Goal: Task Accomplishment & Management: Use online tool/utility

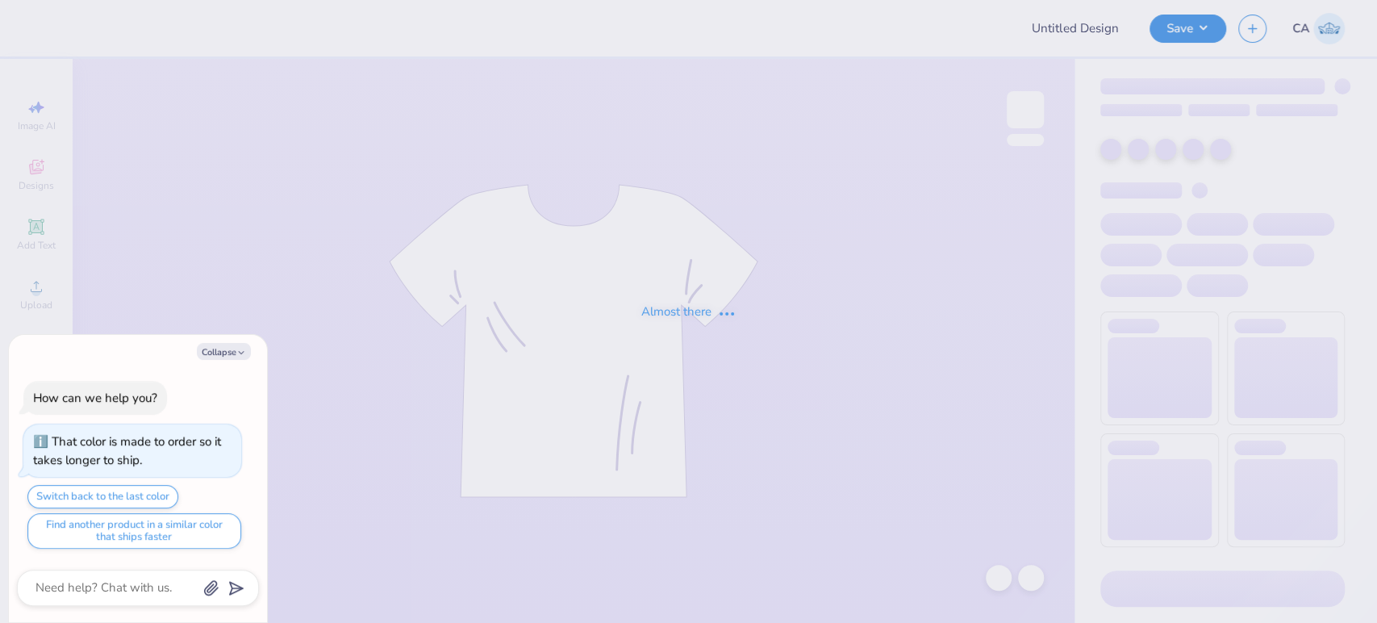
type textarea "x"
type input "FPS239398"
click at [234, 355] on button "Collapse" at bounding box center [224, 351] width 54 height 17
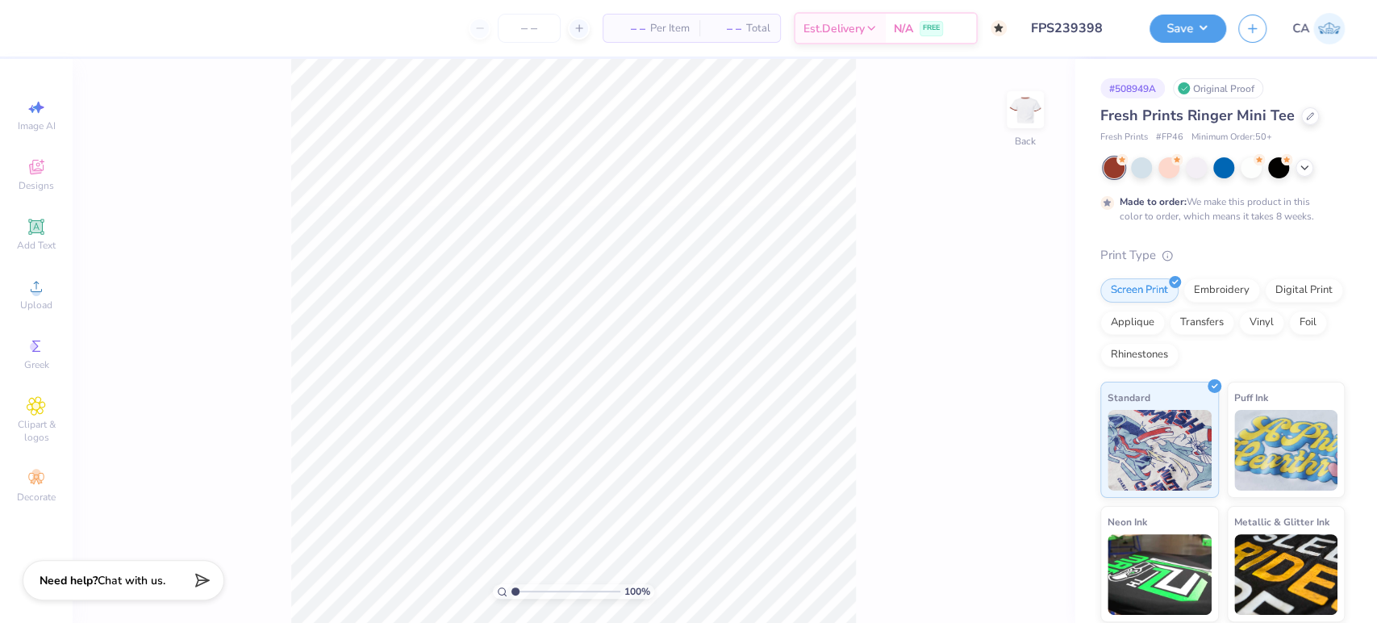
type textarea "x"
click at [534, 593] on input "range" at bounding box center [566, 591] width 109 height 15
click at [530, 590] on input "range" at bounding box center [566, 591] width 109 height 15
click at [40, 311] on span "Upload" at bounding box center [36, 305] width 32 height 13
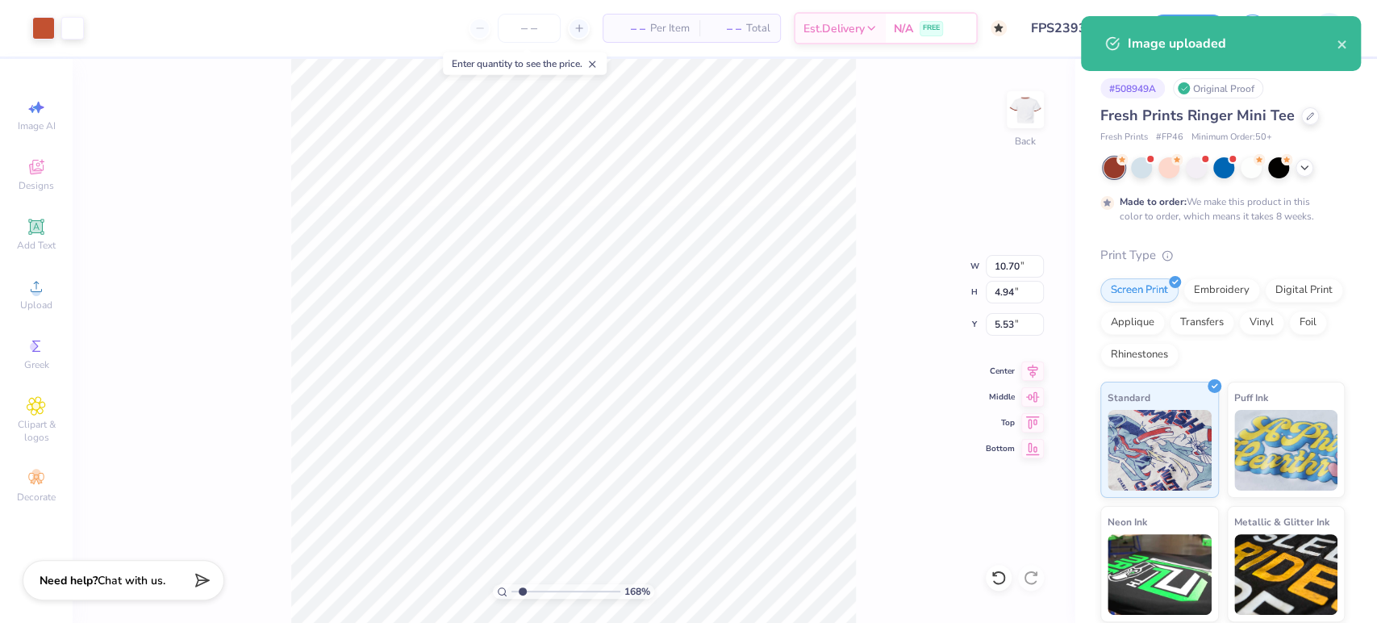
type input "1.68"
click at [523, 596] on input "range" at bounding box center [566, 591] width 109 height 15
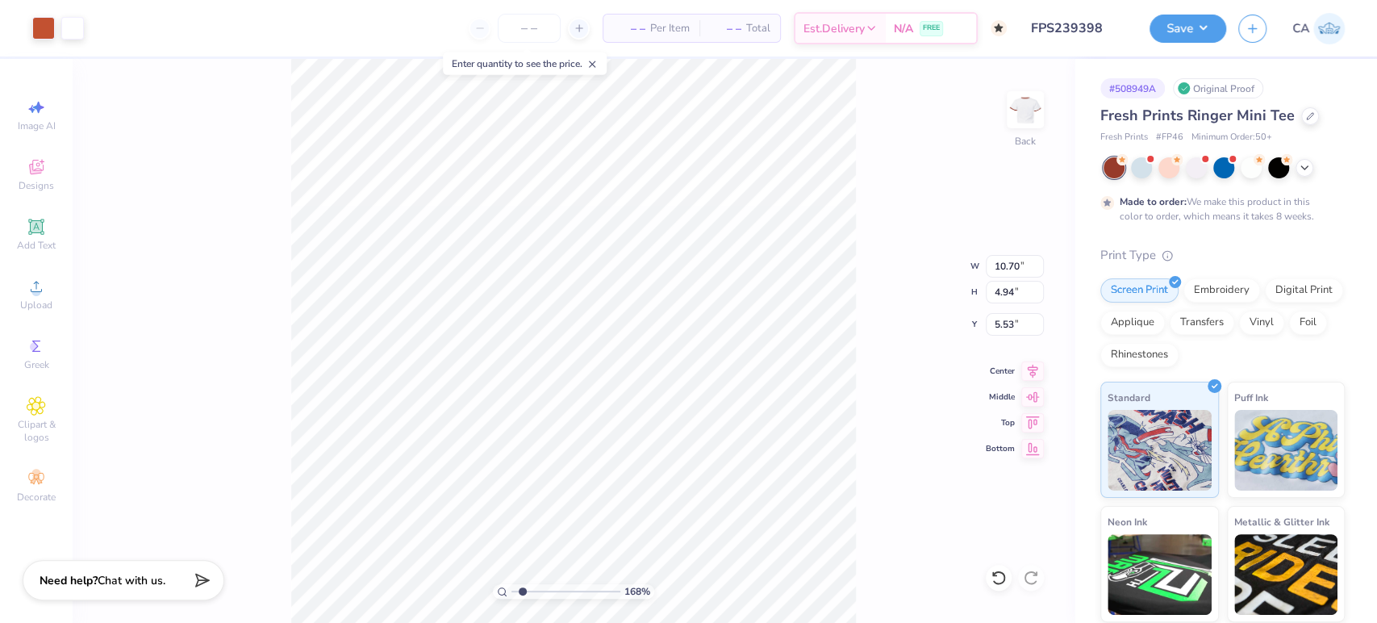
type input "5.57"
type input "2.57"
click at [1028, 372] on icon at bounding box center [1033, 368] width 23 height 19
click at [1001, 328] on input "7.90" at bounding box center [1015, 324] width 58 height 23
type input "1.42"
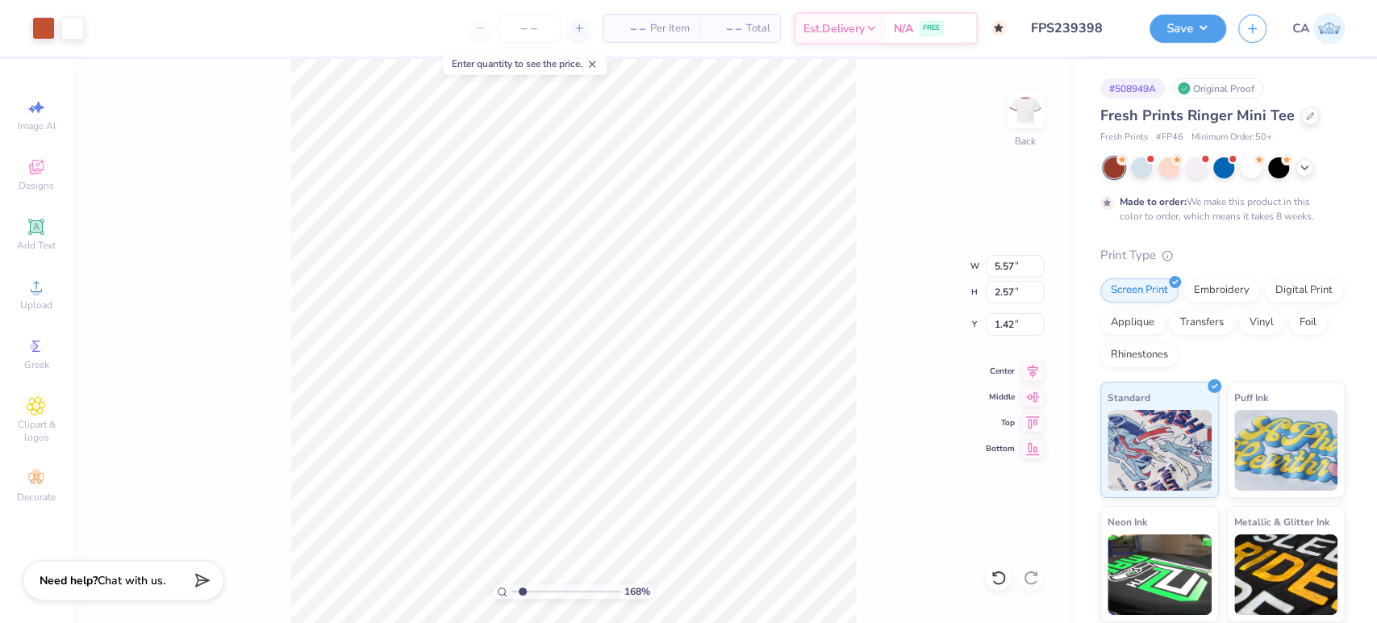
type input "3.91"
type input "1.80"
type input "2.19"
click at [1023, 369] on icon at bounding box center [1033, 368] width 23 height 19
type input "3.56"
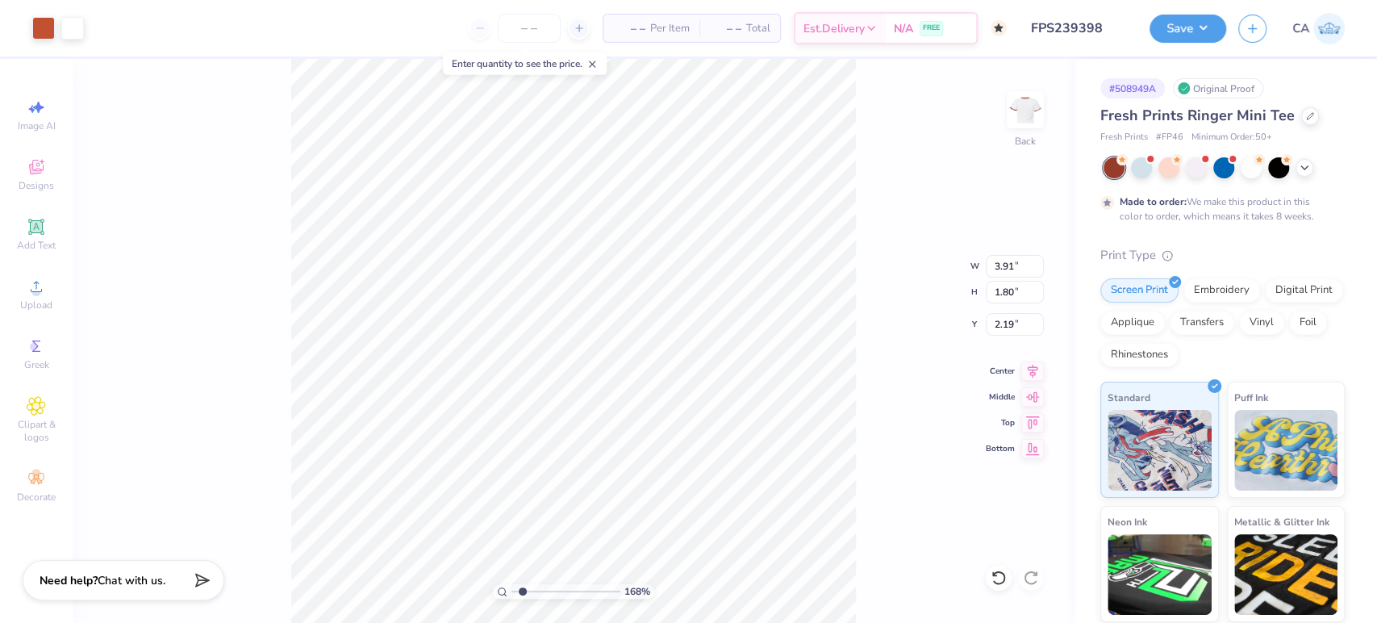
type input "1.64"
type input "2.35"
drag, startPoint x: 1037, startPoint y: 369, endPoint x: 913, endPoint y: 370, distance: 124.3
click at [1030, 370] on icon at bounding box center [1033, 370] width 23 height 19
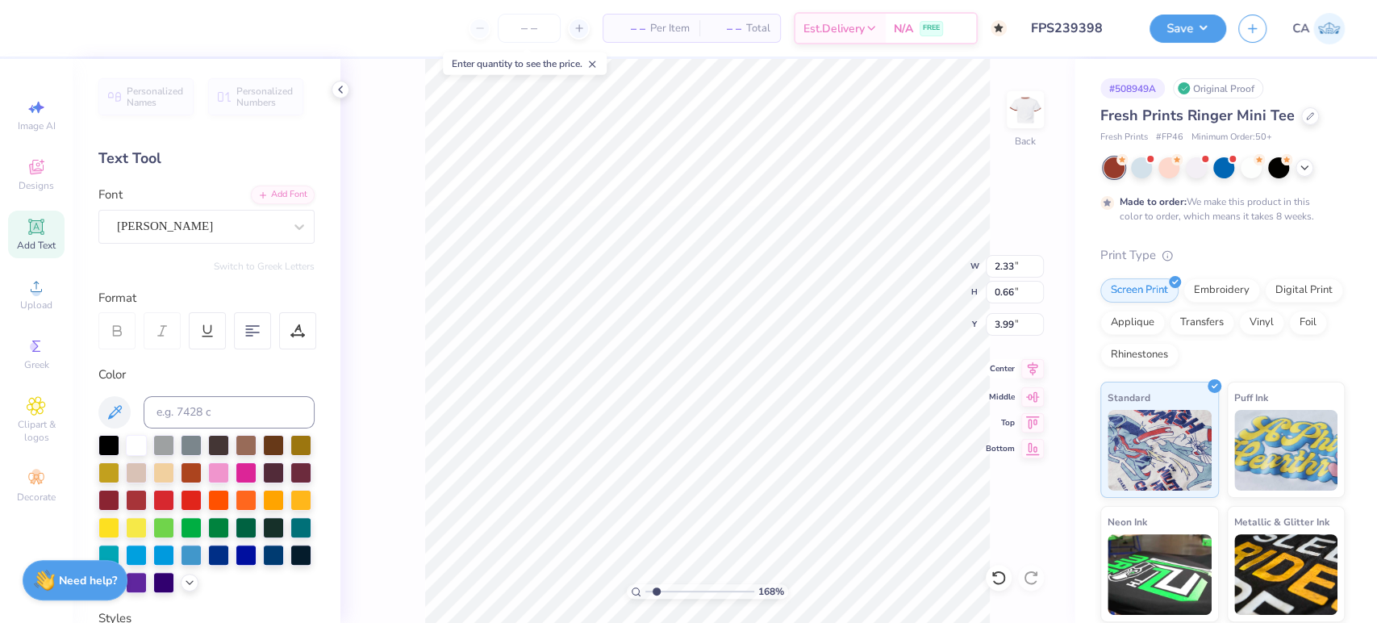
click at [1030, 366] on icon at bounding box center [1033, 368] width 23 height 19
type input "2.34"
type input "1.08"
type input "2.91"
click at [1026, 364] on icon at bounding box center [1033, 368] width 23 height 19
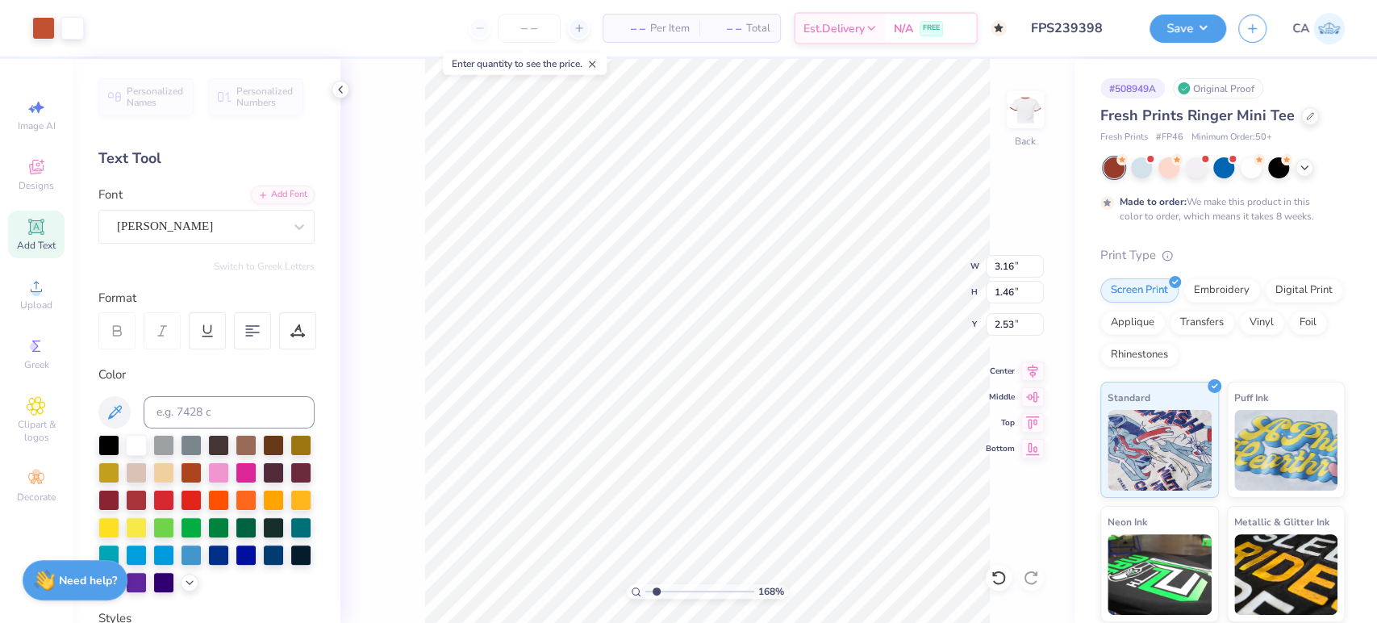
type input "3.16"
type input "1.46"
type input "2.53"
click at [1038, 370] on icon at bounding box center [1033, 368] width 23 height 19
type input "2.04"
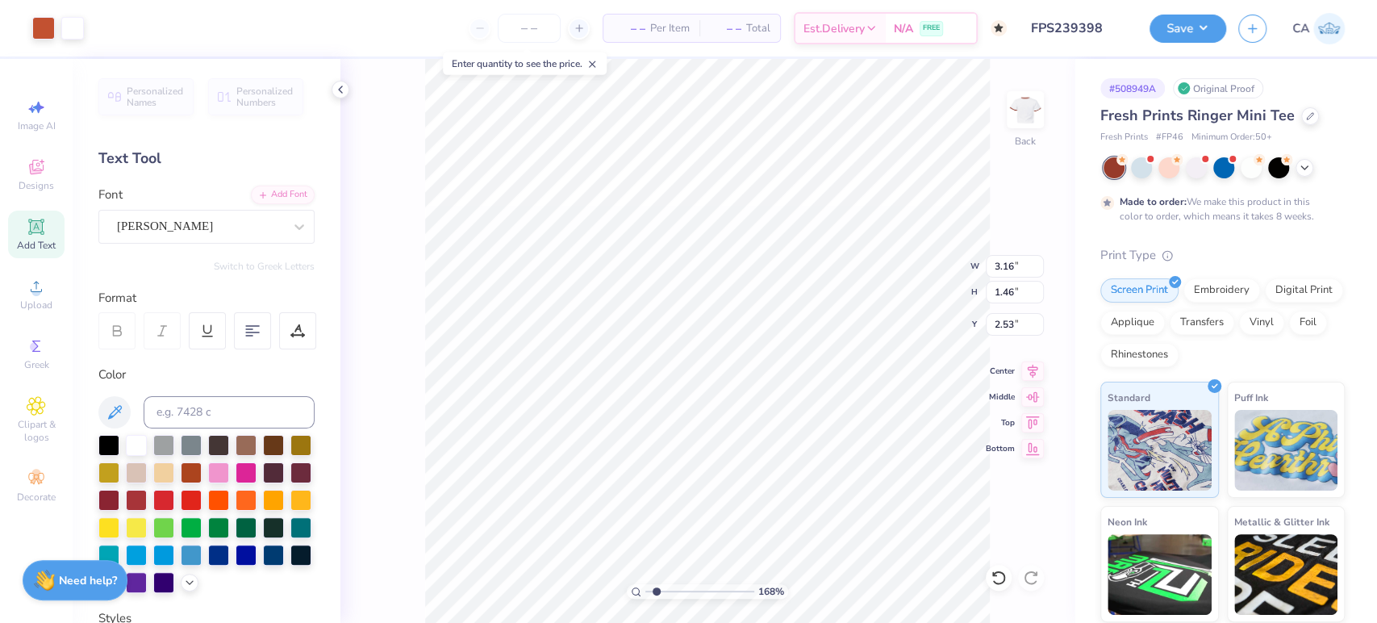
type input "0.94"
type input "3.05"
click at [1022, 367] on icon at bounding box center [1033, 368] width 23 height 19
type input "4.12"
click at [1007, 268] on input "2.33" at bounding box center [1015, 266] width 58 height 23
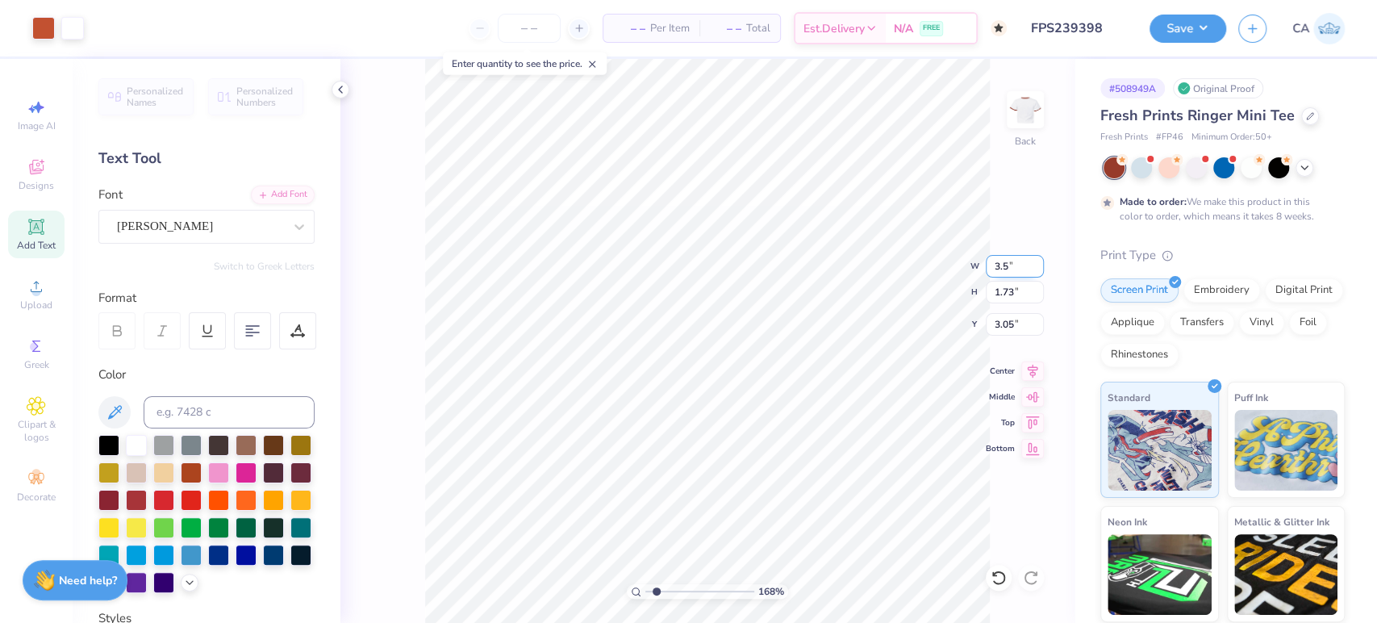
type input "3.50"
type input "2.61"
click at [997, 328] on input "2.62" at bounding box center [1015, 324] width 58 height 23
type input "2.00"
drag, startPoint x: 658, startPoint y: 595, endPoint x: 640, endPoint y: 589, distance: 19.6
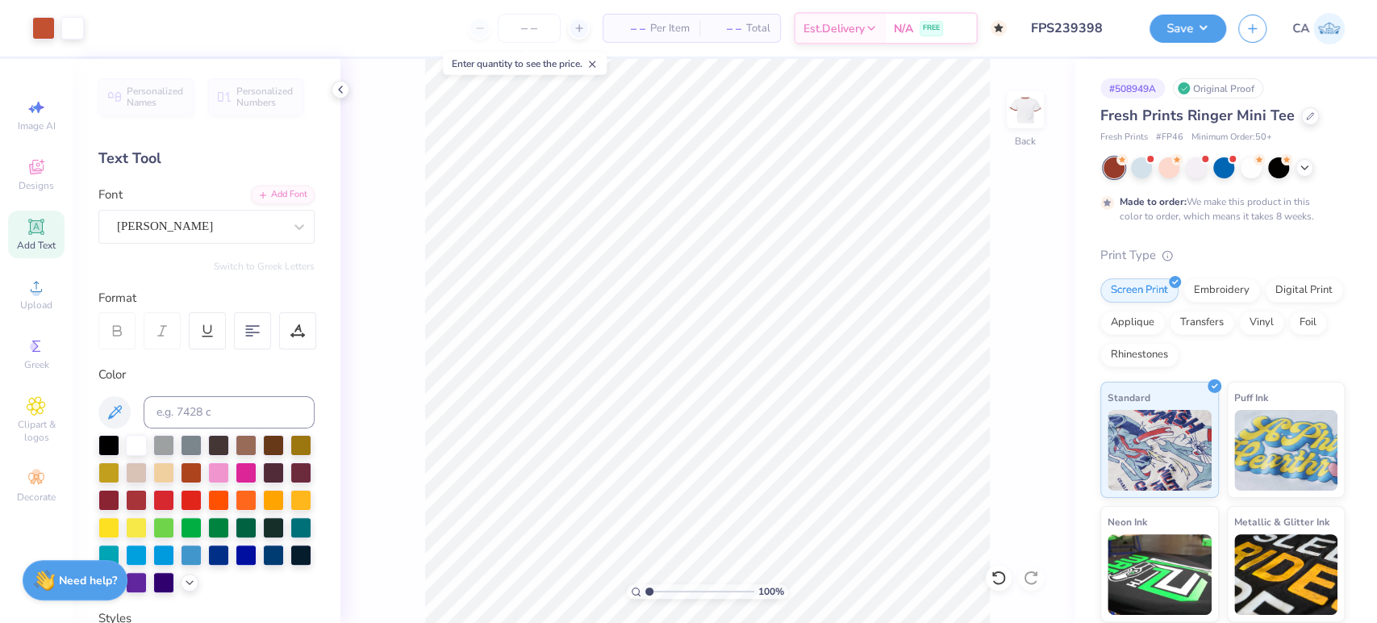
type input "1"
click at [646, 589] on input "range" at bounding box center [700, 591] width 109 height 15
click at [1182, 30] on button "Save" at bounding box center [1188, 26] width 77 height 28
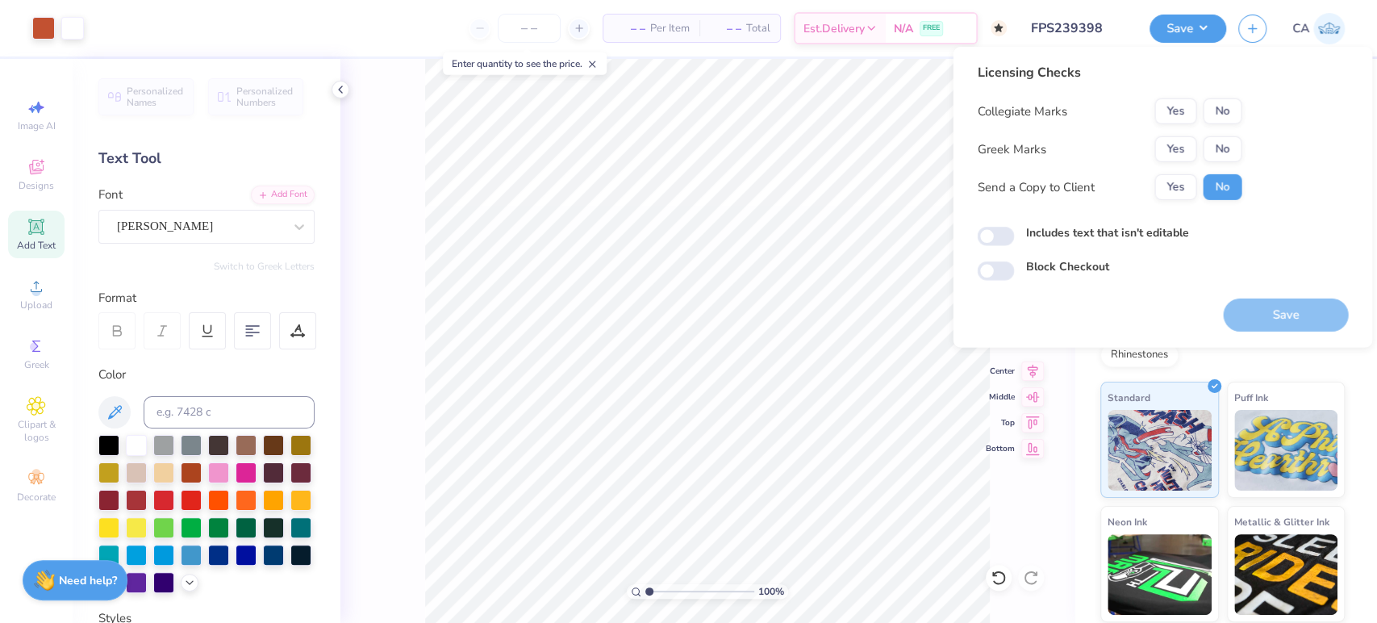
click at [1176, 134] on div "Collegiate Marks Yes No Greek Marks Yes No Send a Copy to Client Yes No" at bounding box center [1109, 149] width 265 height 102
click at [1180, 145] on button "Yes" at bounding box center [1176, 149] width 42 height 26
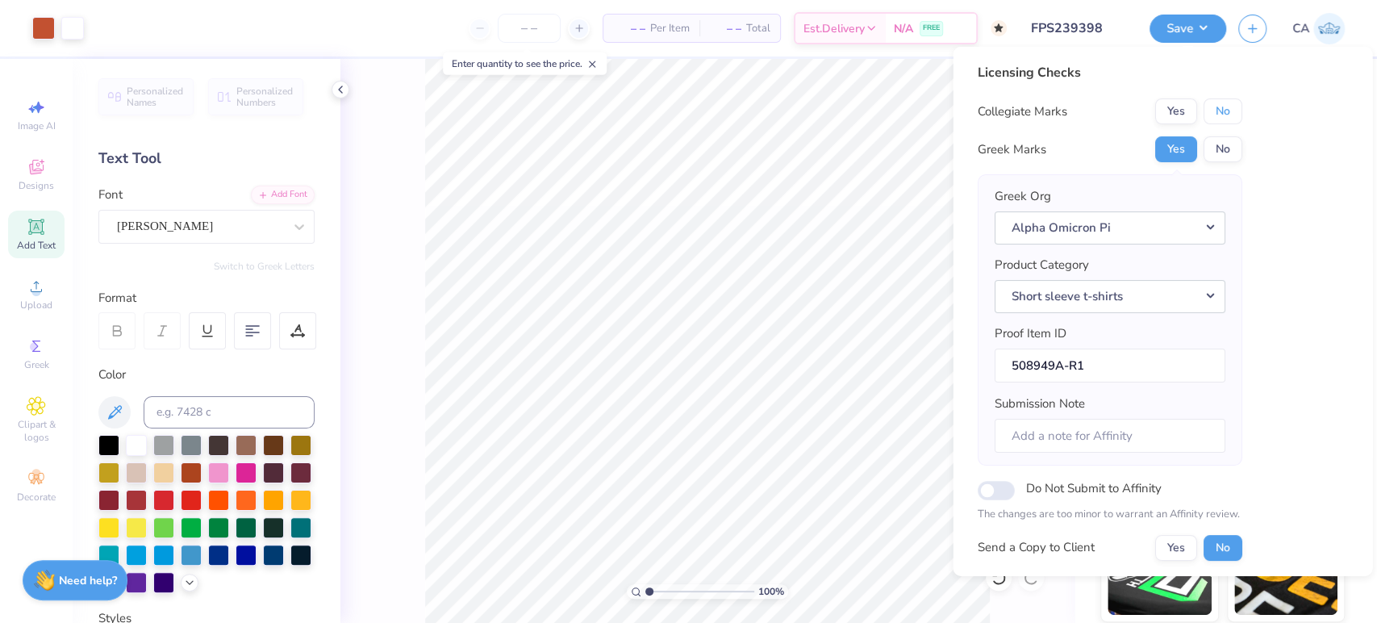
click at [1219, 111] on button "No" at bounding box center [1222, 111] width 39 height 26
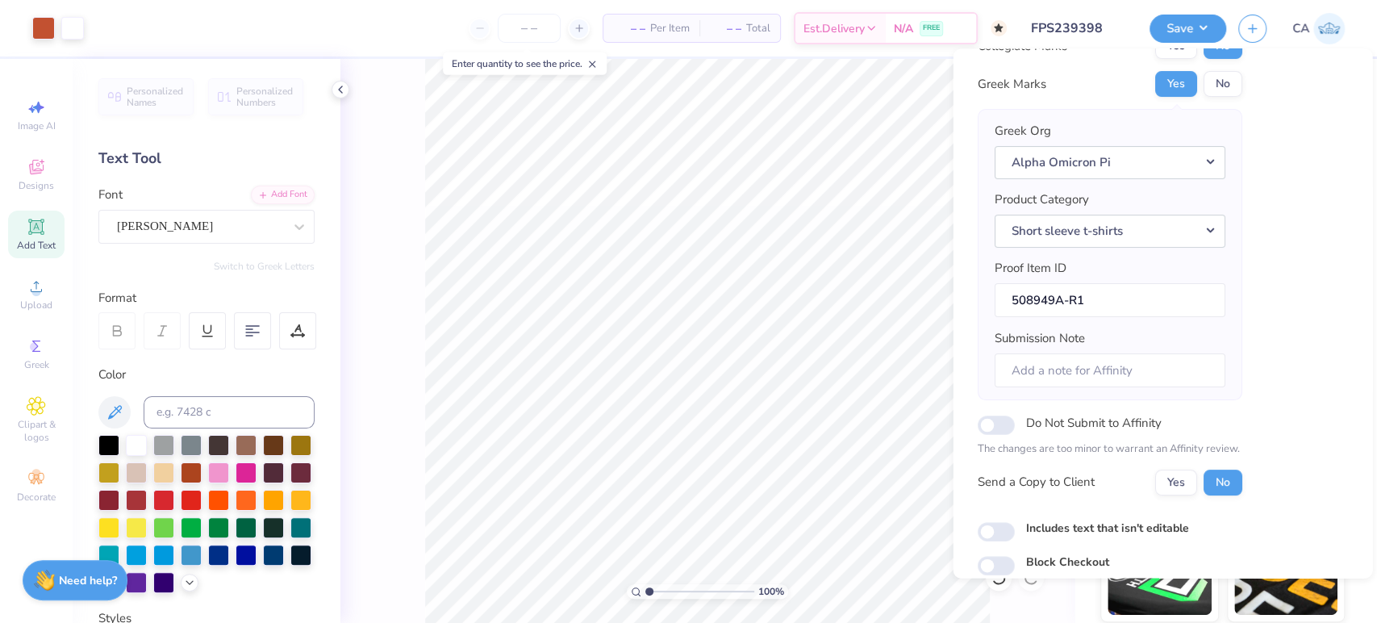
scroll to position [129, 0]
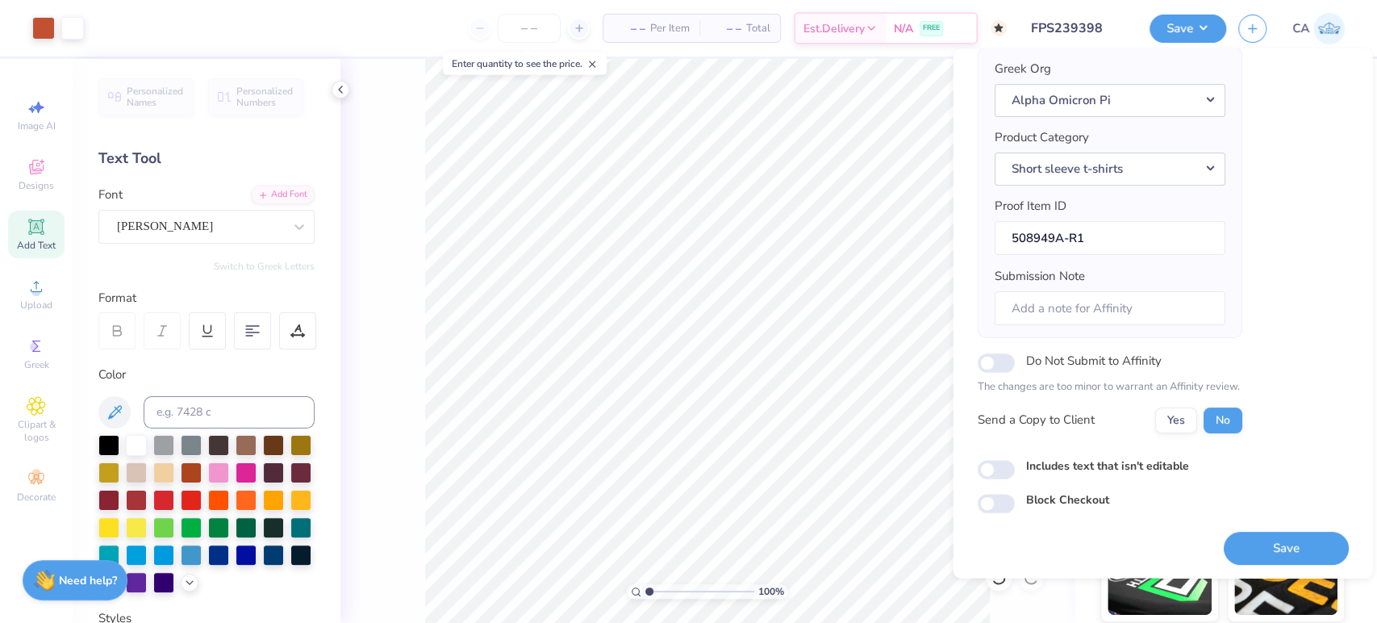
click at [1246, 562] on button "Save" at bounding box center [1285, 548] width 125 height 33
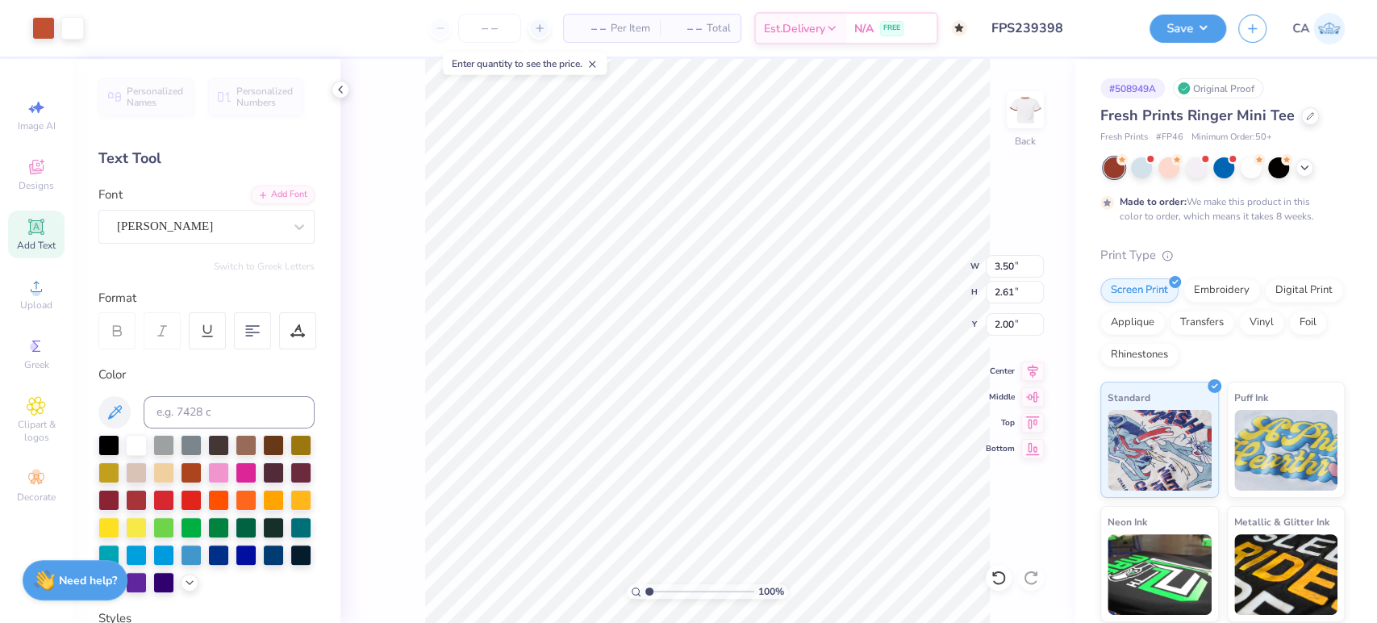
click at [1047, 16] on input "FPS239398" at bounding box center [1059, 28] width 158 height 32
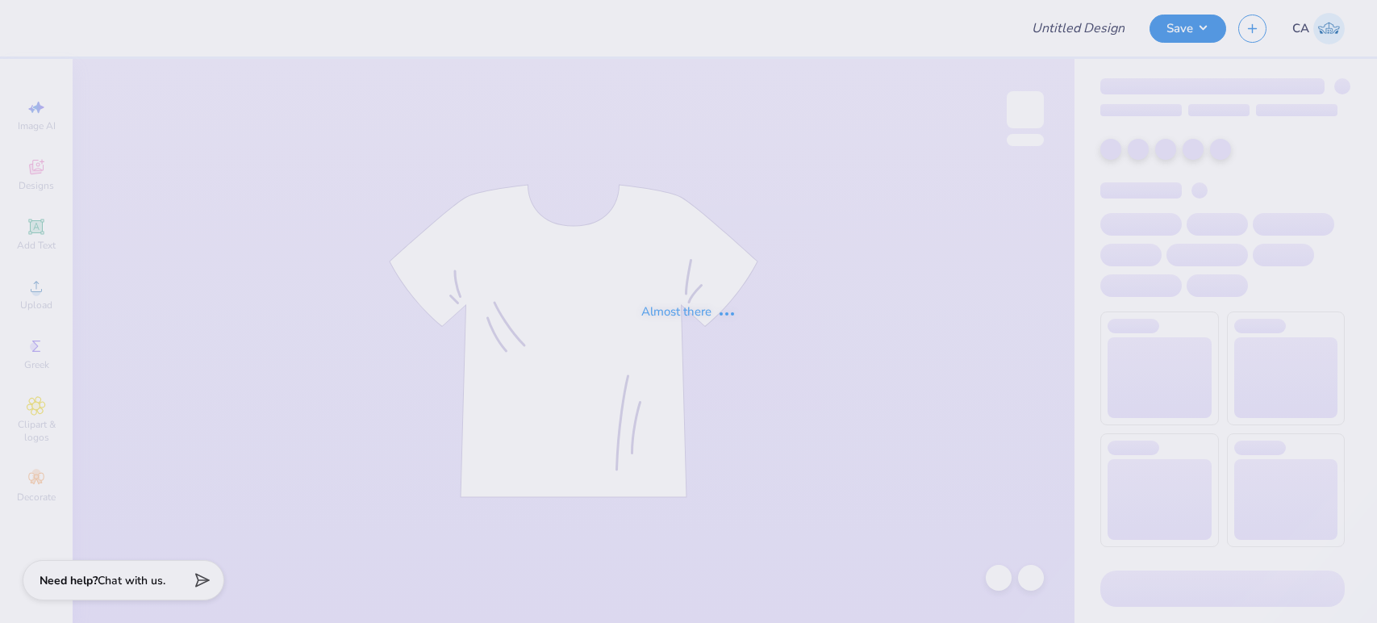
type input "FPS239440"
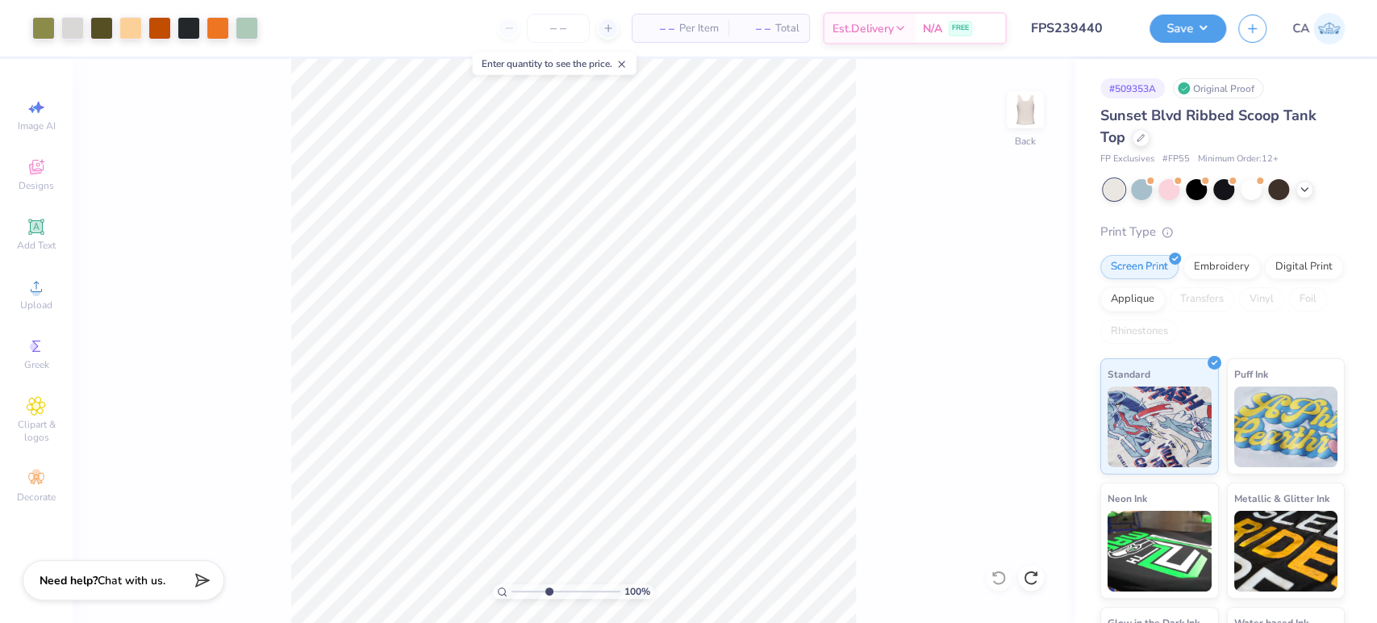
click at [548, 586] on input "range" at bounding box center [566, 591] width 109 height 15
click at [555, 591] on input "range" at bounding box center [566, 591] width 109 height 15
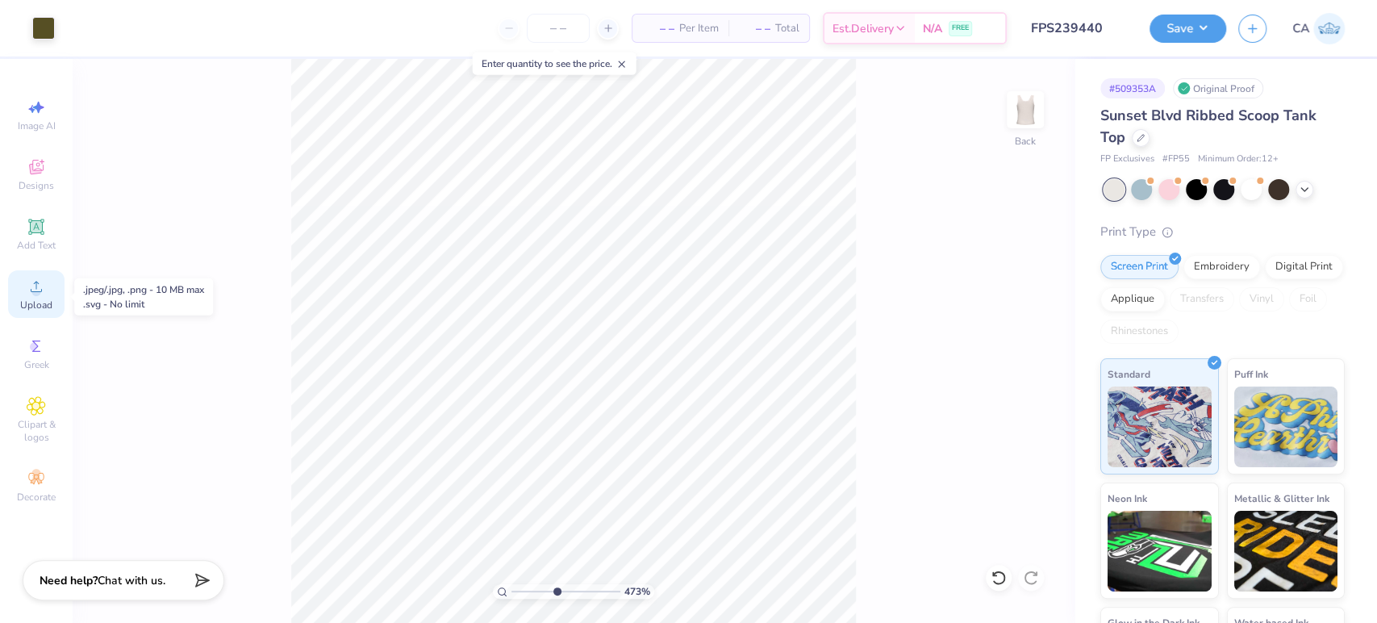
click at [36, 296] on circle at bounding box center [35, 291] width 9 height 9
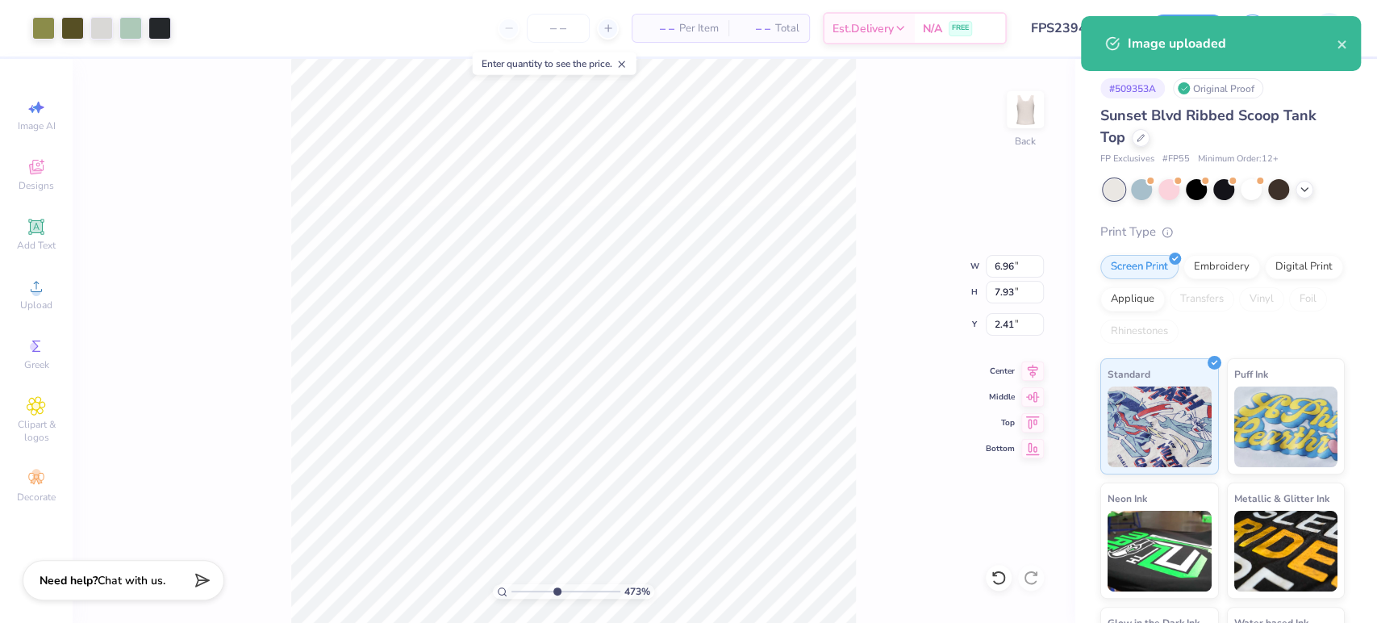
type input "2.68"
click at [533, 591] on input "range" at bounding box center [566, 591] width 109 height 15
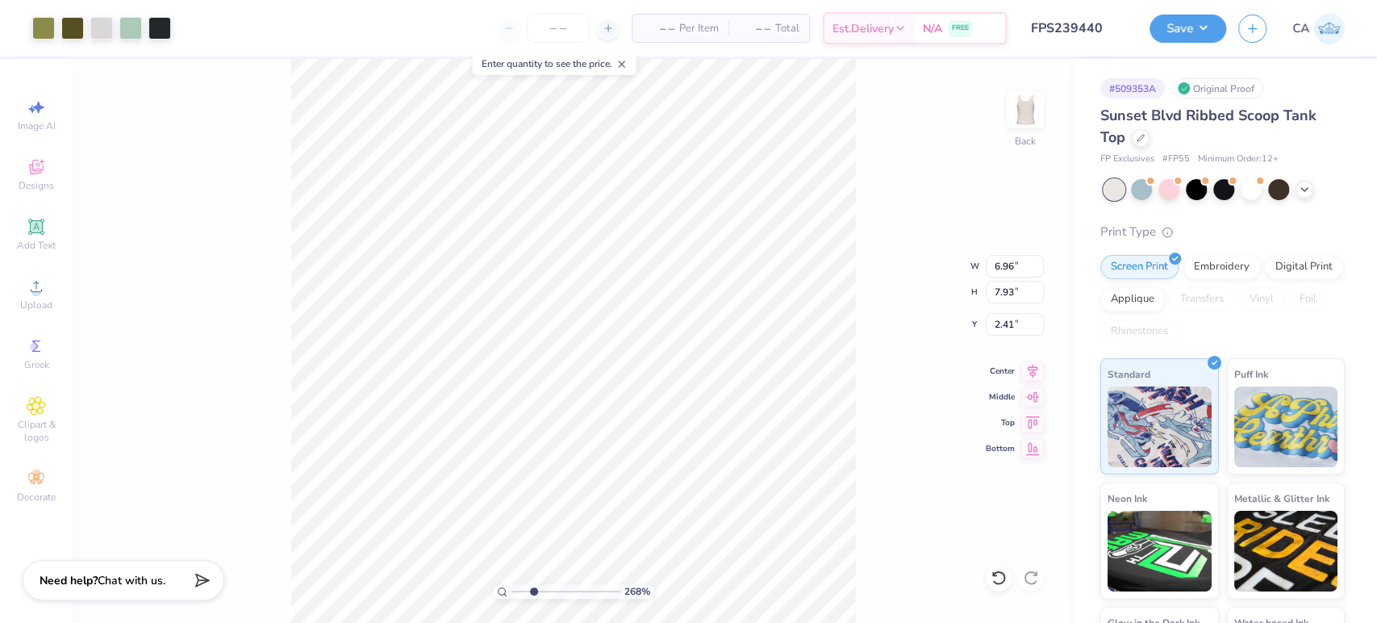
click at [529, 590] on input "range" at bounding box center [566, 591] width 109 height 15
type input "3.53"
type input "4.02"
click at [1033, 373] on icon at bounding box center [1033, 368] width 23 height 19
type input "2.84"
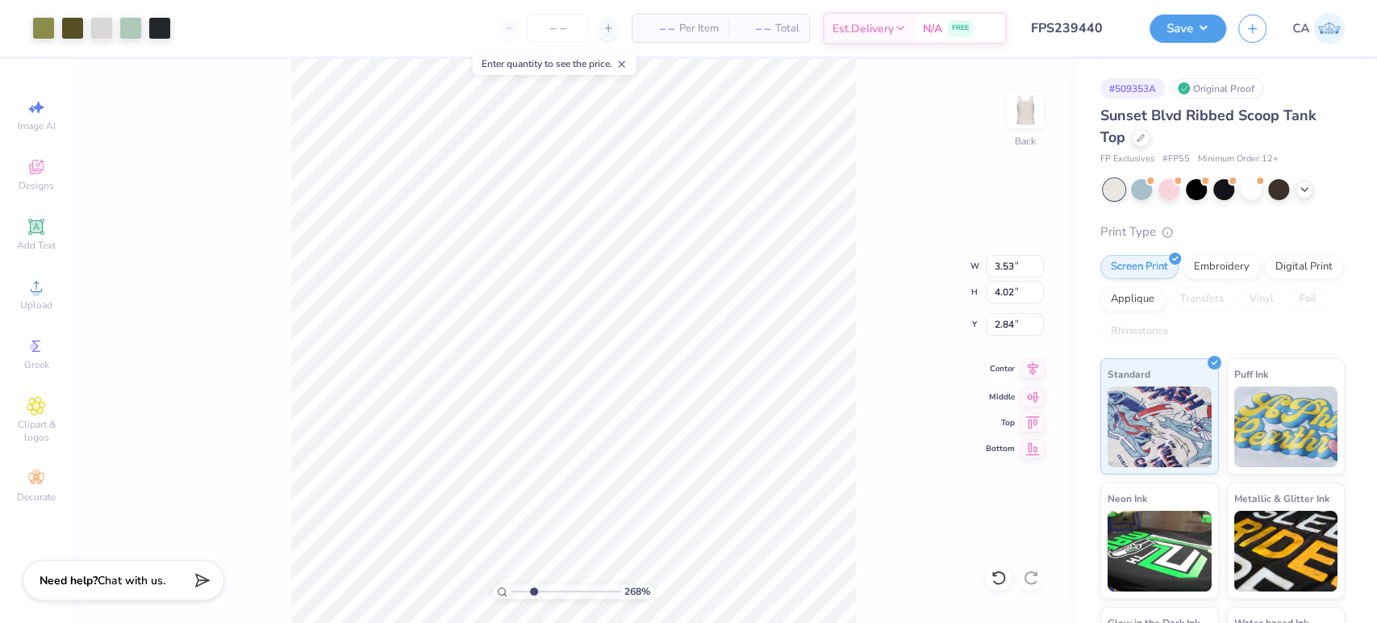
type input "2.71"
type input "3.08"
type input "2.09"
type input "2.38"
type input "3.55"
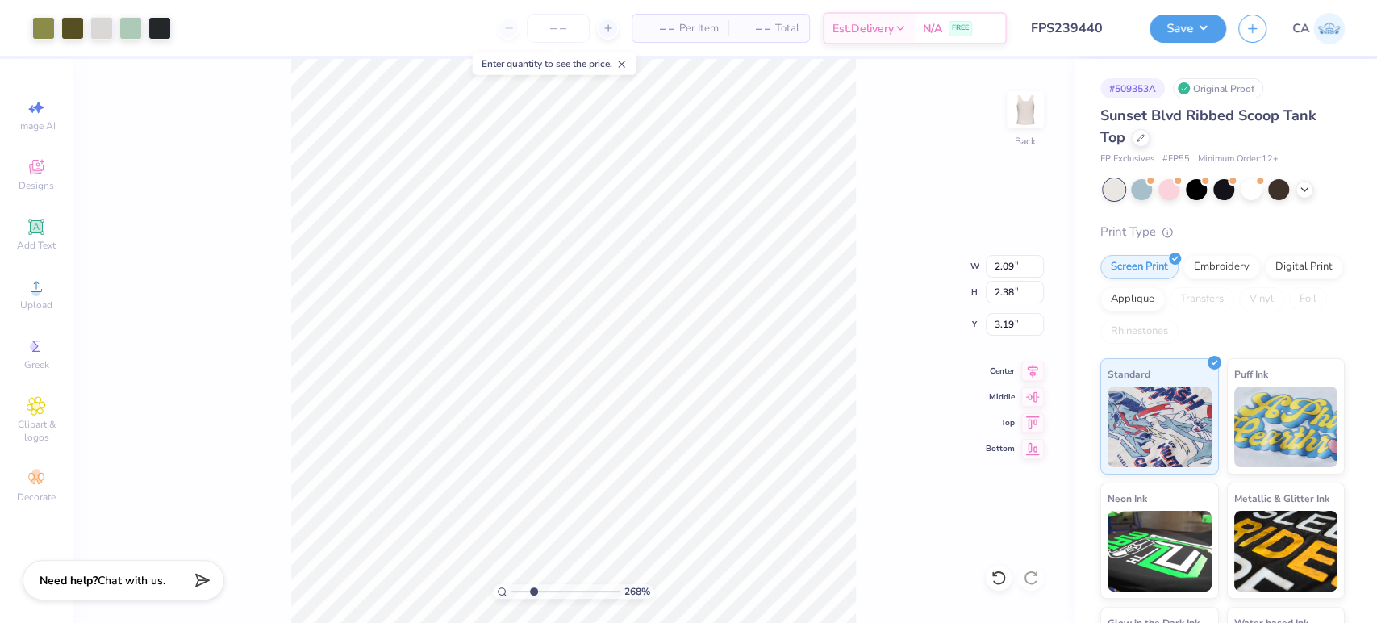
type input "3.19"
type input "2.03"
type input "2.31"
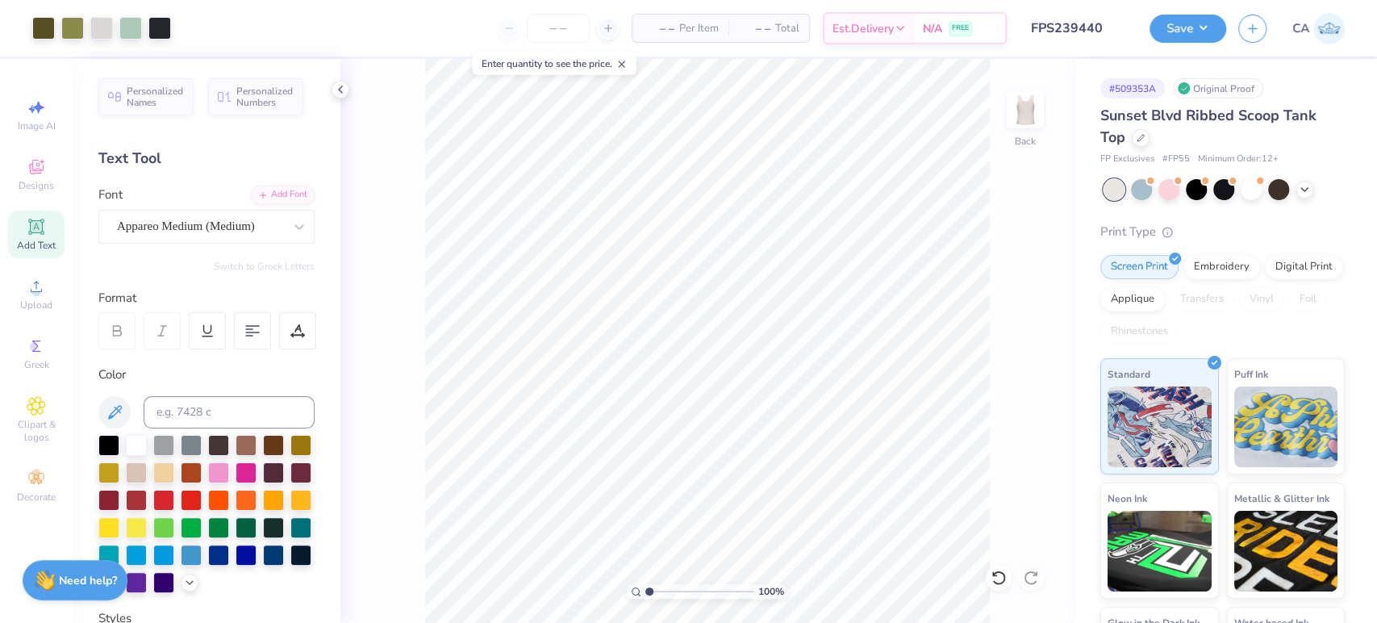
drag, startPoint x: 667, startPoint y: 591, endPoint x: 639, endPoint y: 579, distance: 30.7
type input "1"
click at [646, 584] on input "range" at bounding box center [700, 591] width 109 height 15
click at [1005, 263] on input "3.43" at bounding box center [1015, 266] width 58 height 23
type input "5.00"
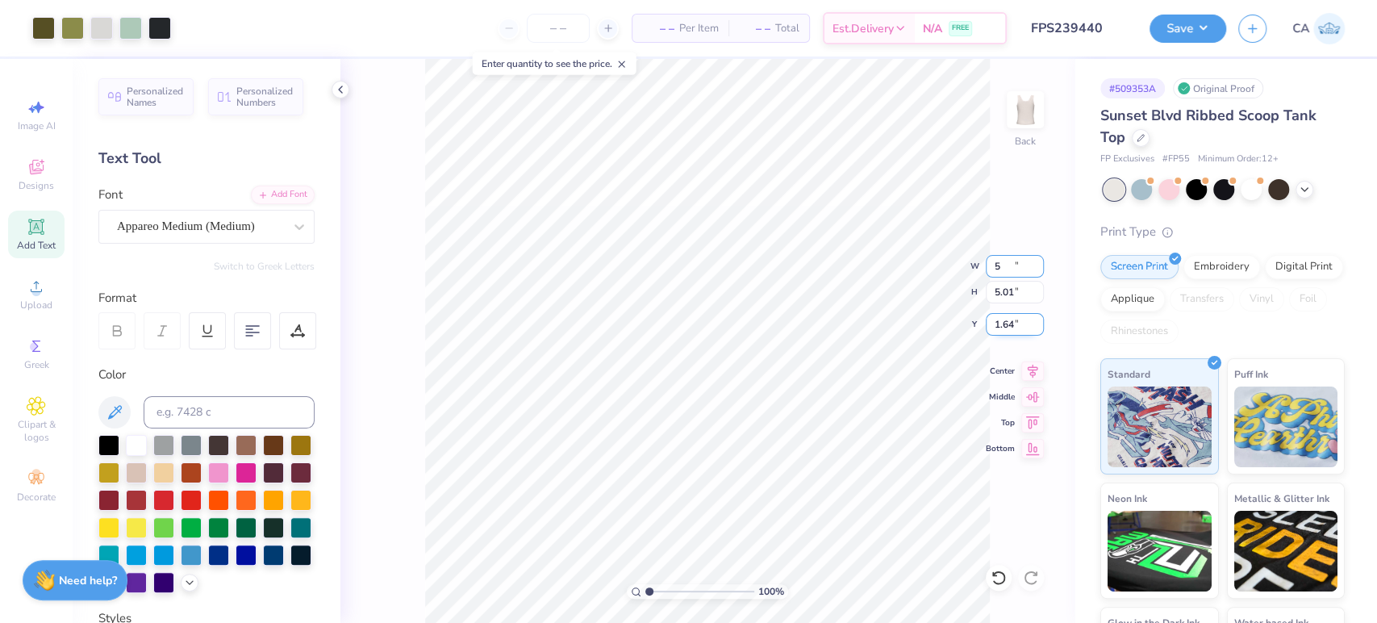
type input "5.01"
type input "1.64"
click at [1007, 256] on input "5.00" at bounding box center [1015, 266] width 58 height 23
type input "4.00"
type input "4.01"
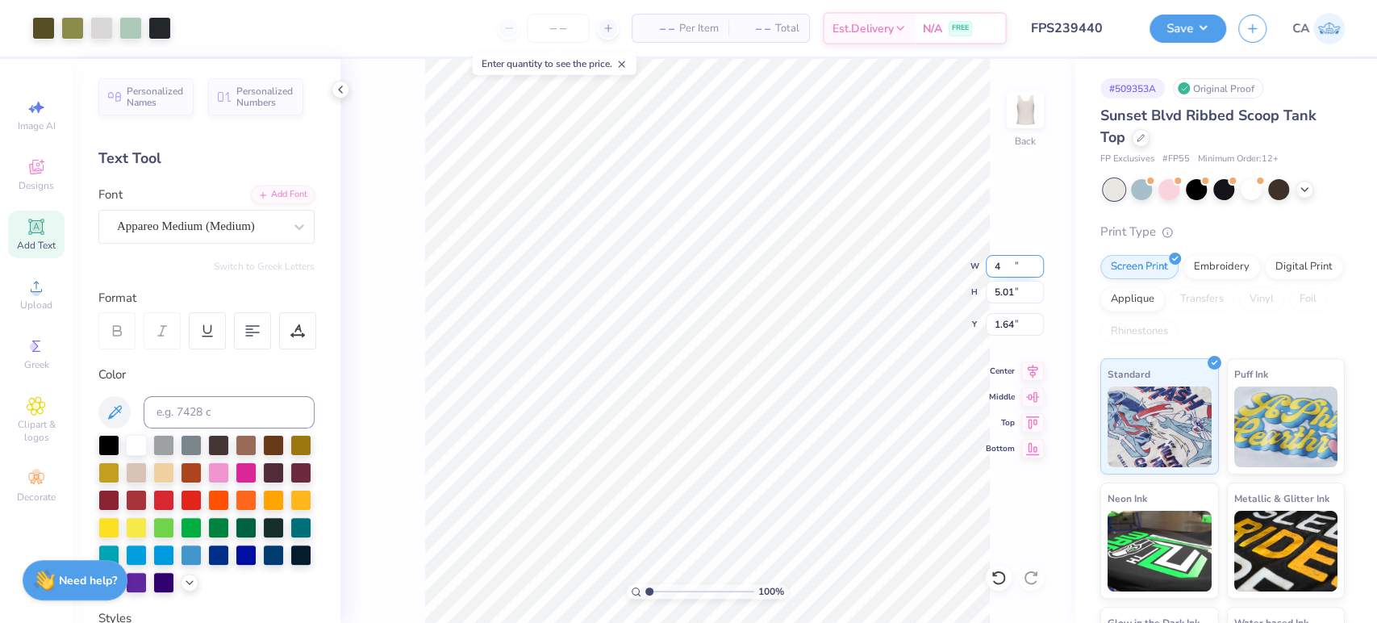
type input "2.14"
click at [997, 328] on input "2.14" at bounding box center [1015, 324] width 58 height 23
click at [1015, 319] on input "2.00" at bounding box center [1015, 324] width 58 height 23
type input "1.50"
click at [1203, 36] on button "Save" at bounding box center [1188, 26] width 77 height 28
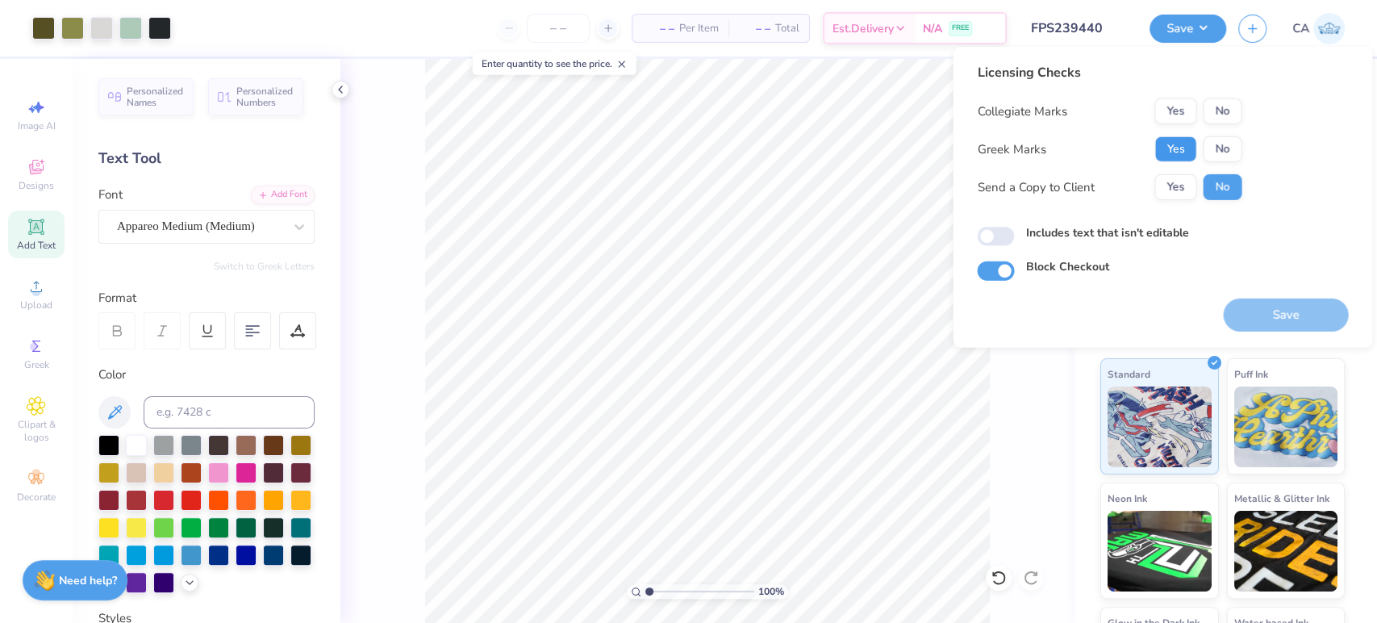
click at [1188, 144] on button "Yes" at bounding box center [1176, 149] width 42 height 26
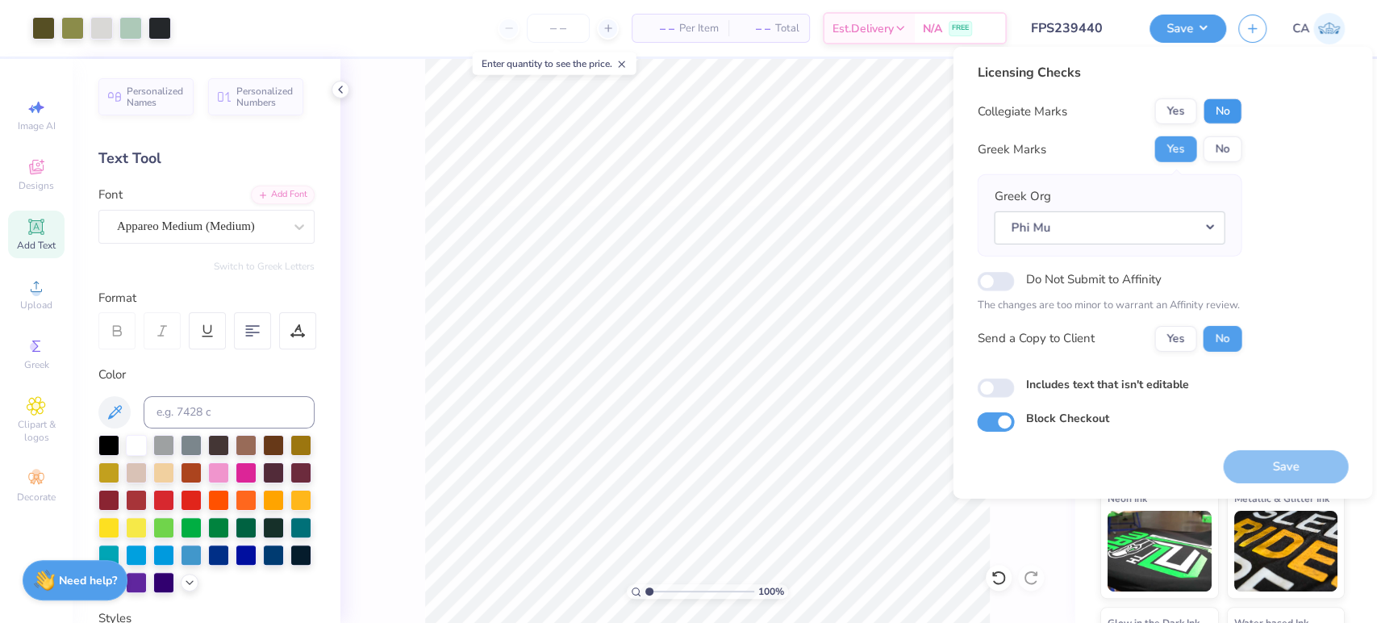
click at [1221, 107] on button "No" at bounding box center [1222, 111] width 39 height 26
click at [1269, 465] on button "Save" at bounding box center [1285, 465] width 125 height 33
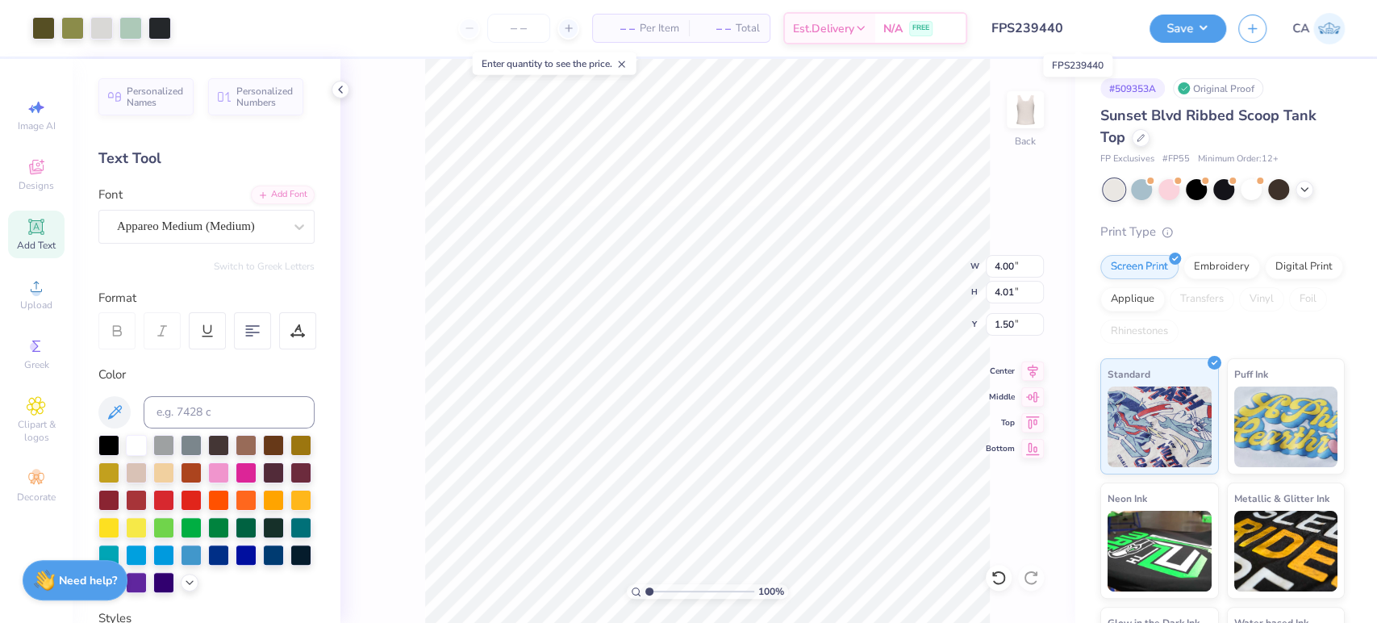
click at [1059, 26] on input "FPS239440" at bounding box center [1059, 28] width 158 height 32
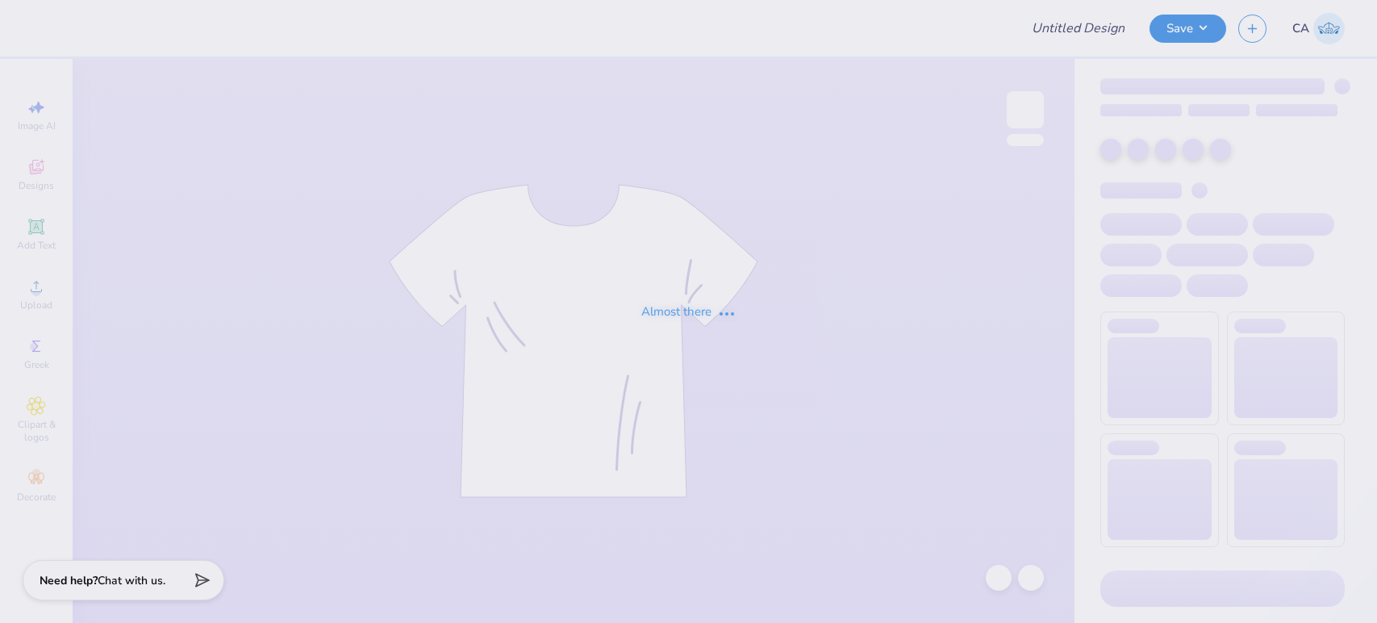
type input "FPS239676"
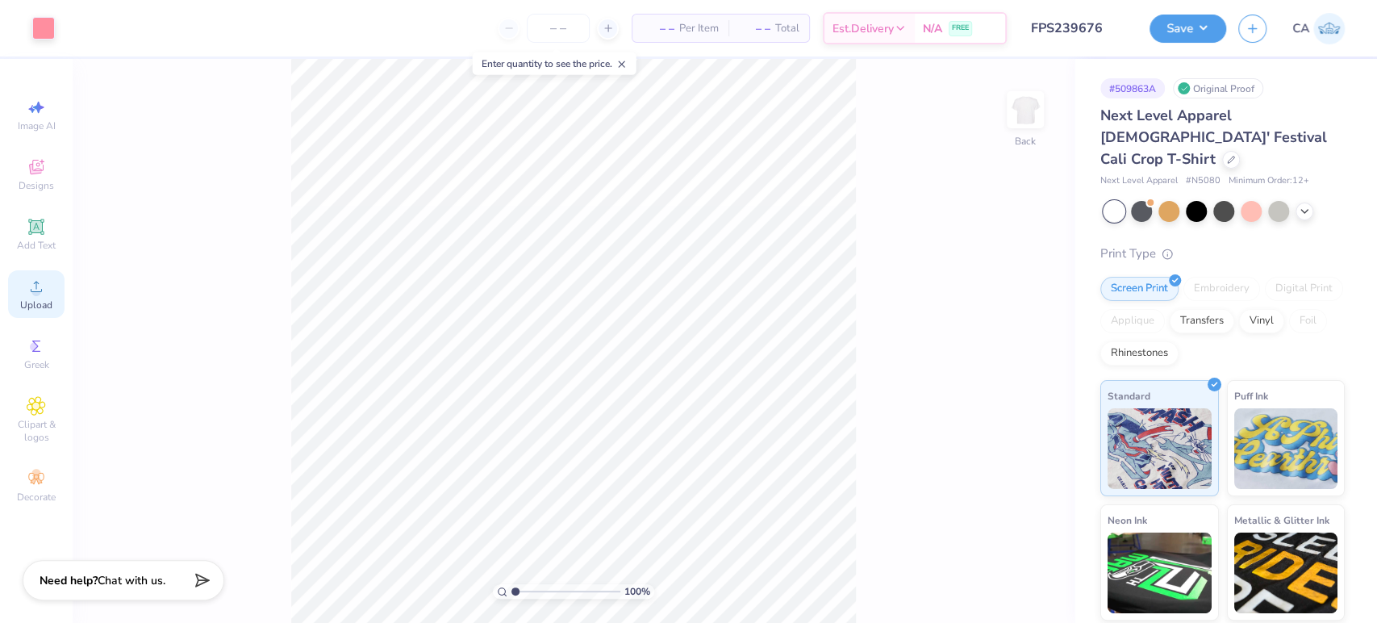
click at [44, 296] on icon at bounding box center [36, 286] width 19 height 19
click at [575, 587] on input "range" at bounding box center [566, 591] width 109 height 15
drag, startPoint x: 549, startPoint y: 592, endPoint x: 528, endPoint y: 586, distance: 22.0
type input "2.15"
click at [528, 586] on input "range" at bounding box center [566, 591] width 109 height 15
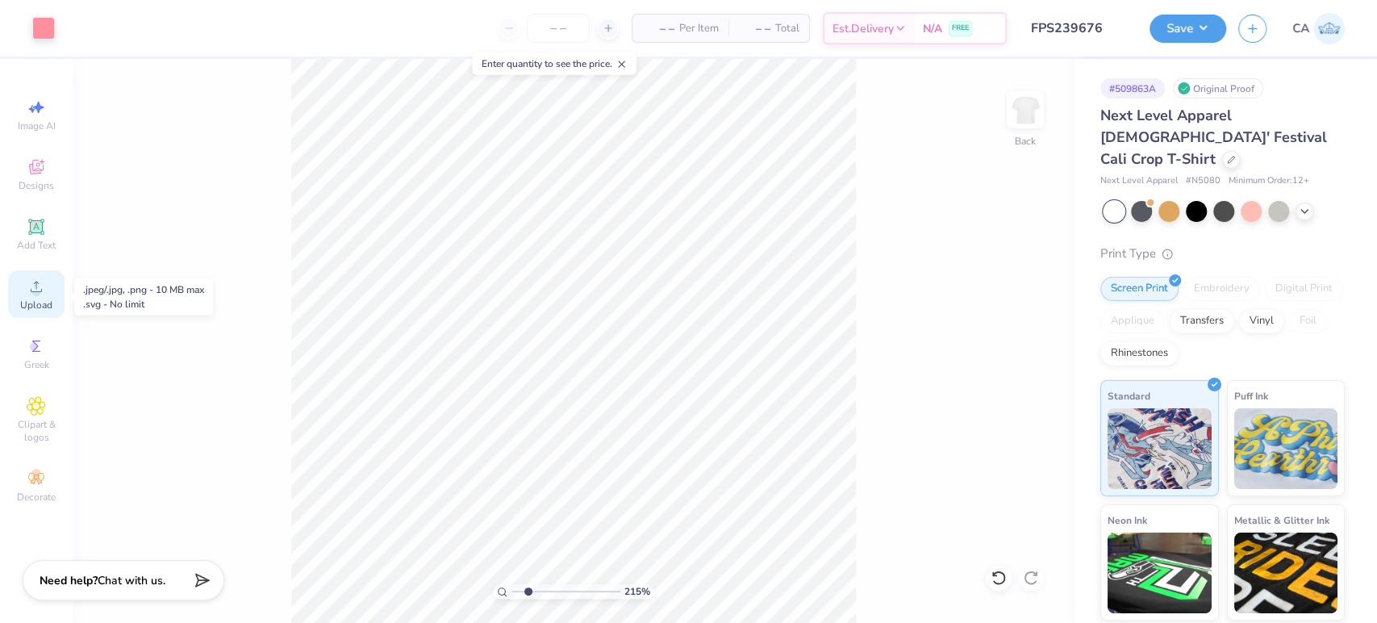
click at [29, 301] on span "Upload" at bounding box center [36, 305] width 32 height 13
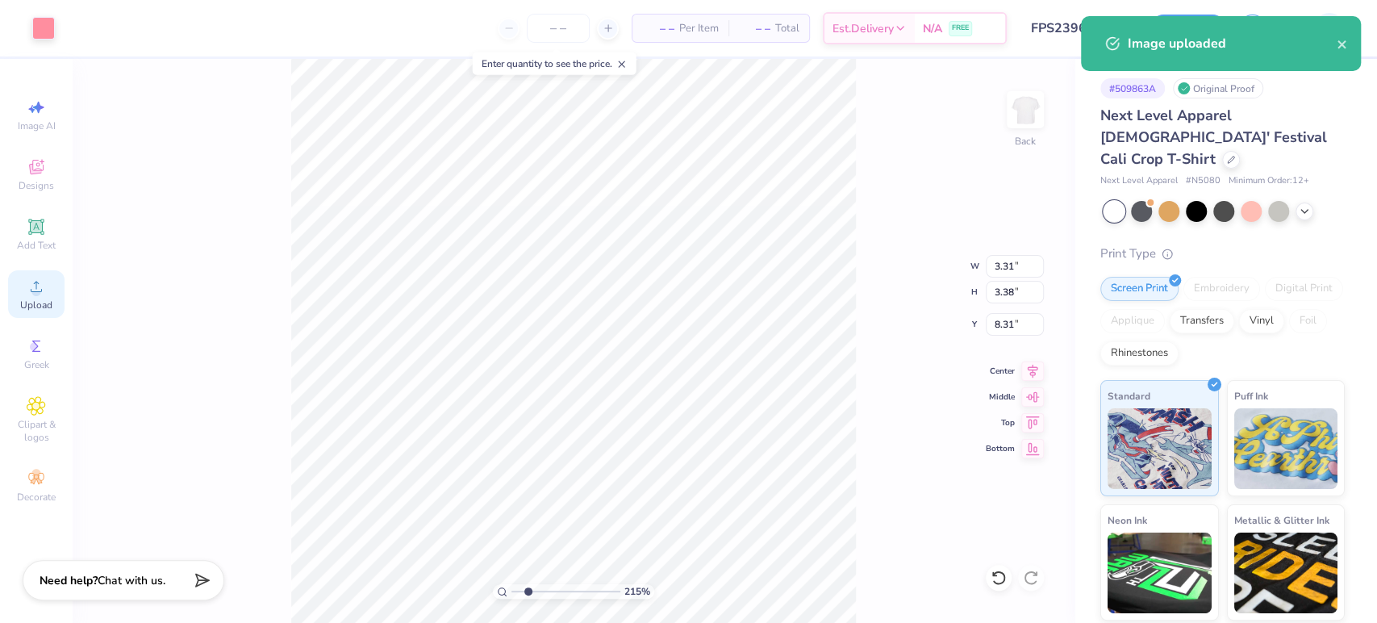
type input "3.31"
type input "3.38"
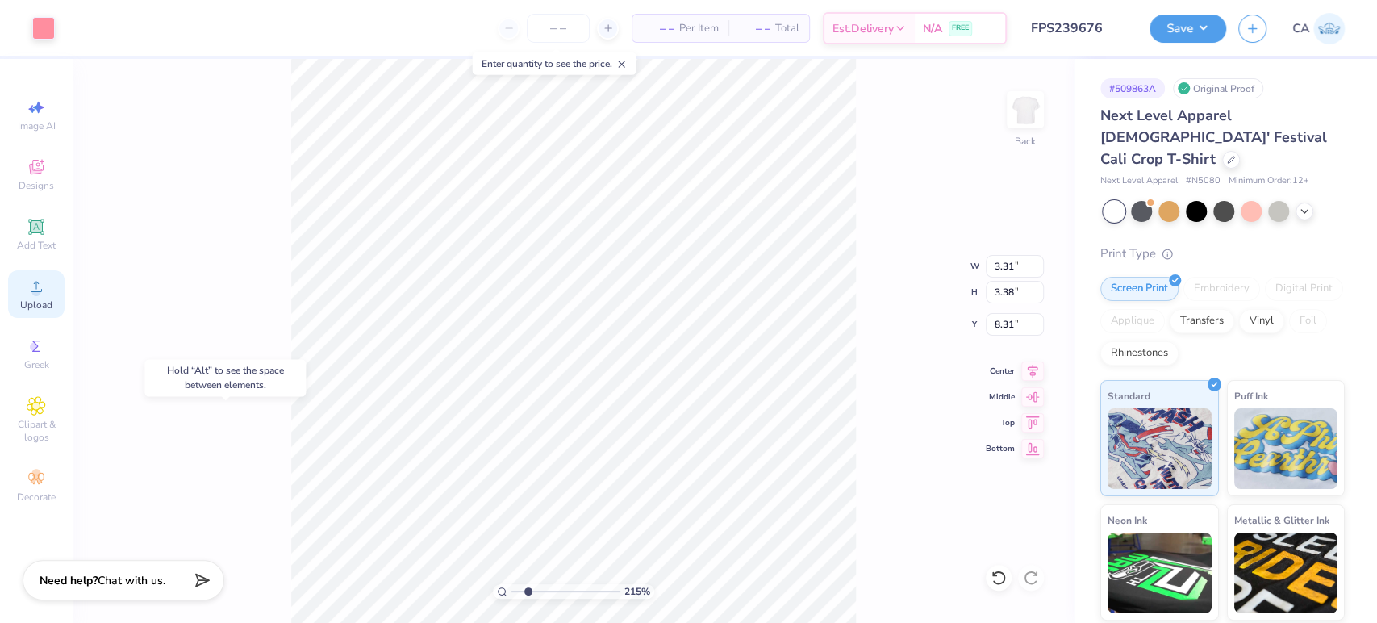
type input "6.15"
type input "1.29"
type input "1.32"
type input "2.85"
drag, startPoint x: 555, startPoint y: 591, endPoint x: 568, endPoint y: 592, distance: 12.9
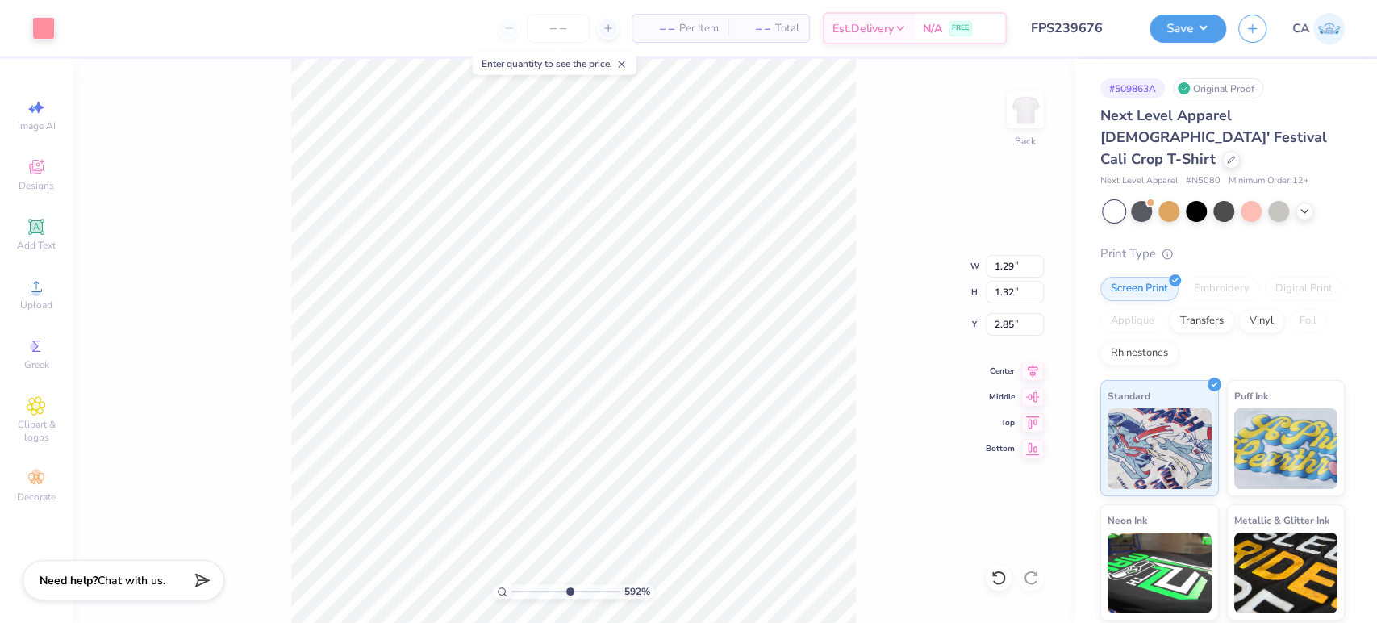
type input "5.92"
click at [568, 592] on input "range" at bounding box center [566, 591] width 109 height 15
type input "1.62"
type input "1.66"
type input "2.51"
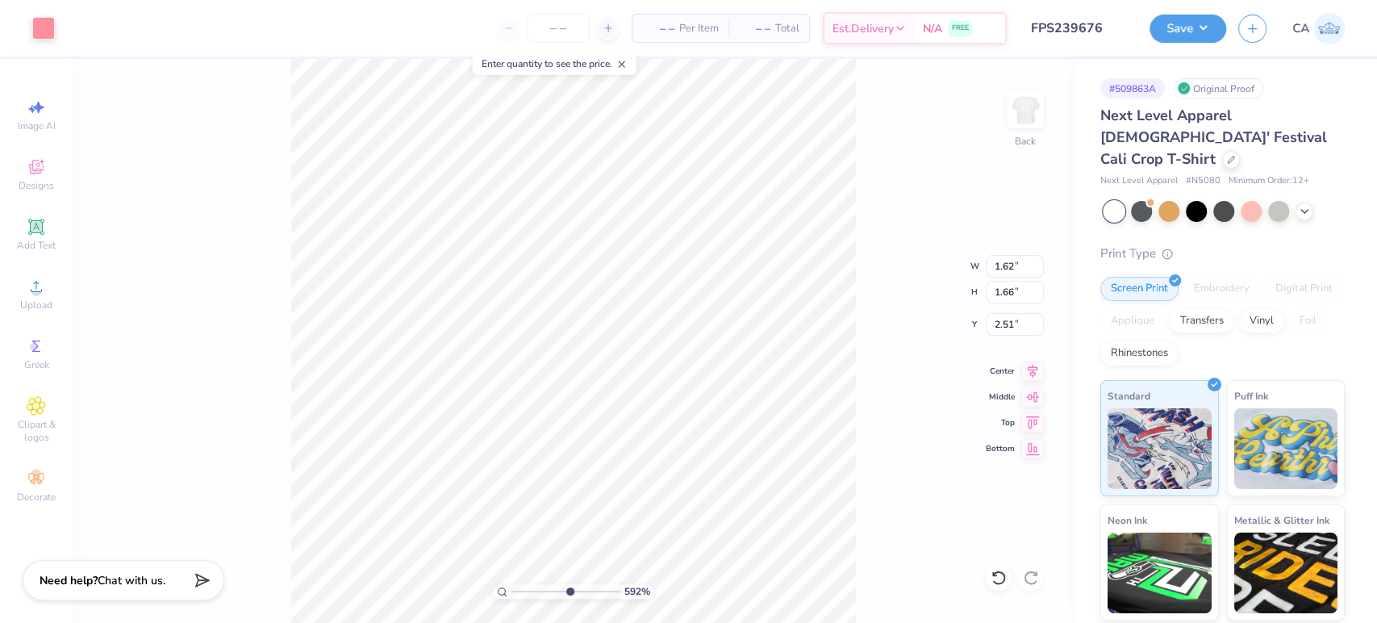
type input "1.68"
type input "1.75"
type input "2.50"
type input "1.66"
type input "1.70"
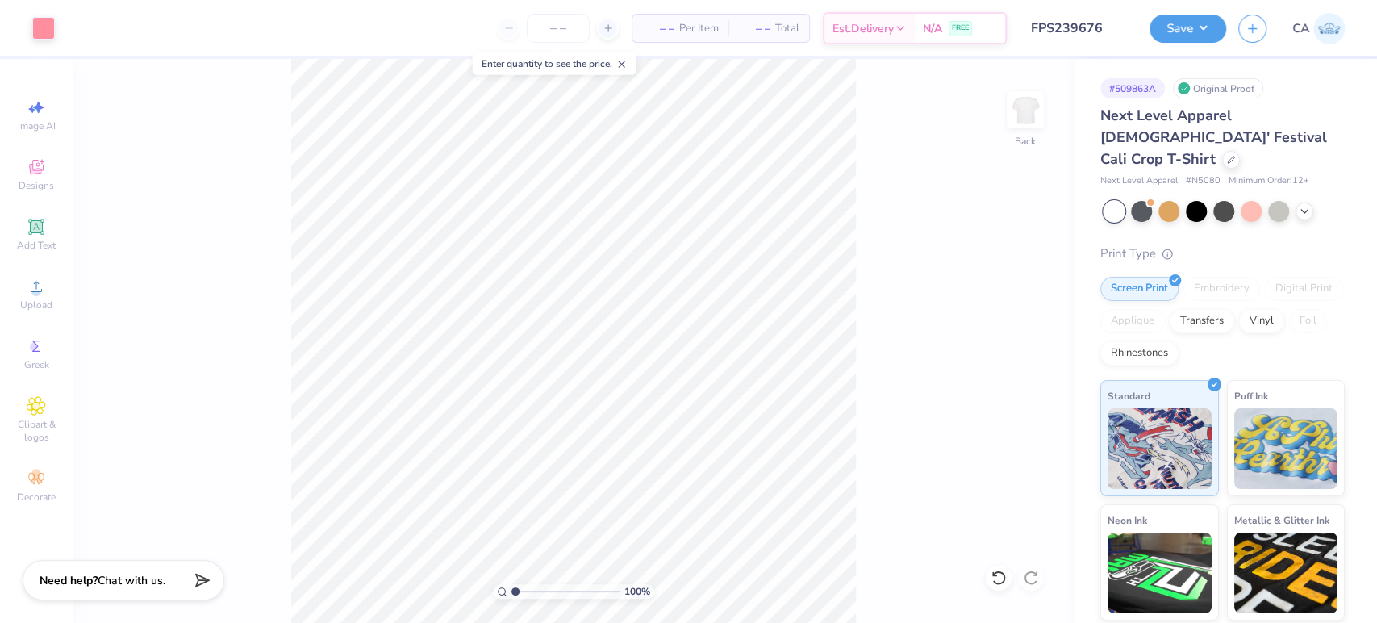
drag, startPoint x: 561, startPoint y: 592, endPoint x: 504, endPoint y: 591, distance: 57.3
type input "1"
click at [512, 599] on input "range" at bounding box center [566, 591] width 109 height 15
click at [1001, 266] on input "3.98" at bounding box center [1015, 266] width 58 height 23
type input "4.00"
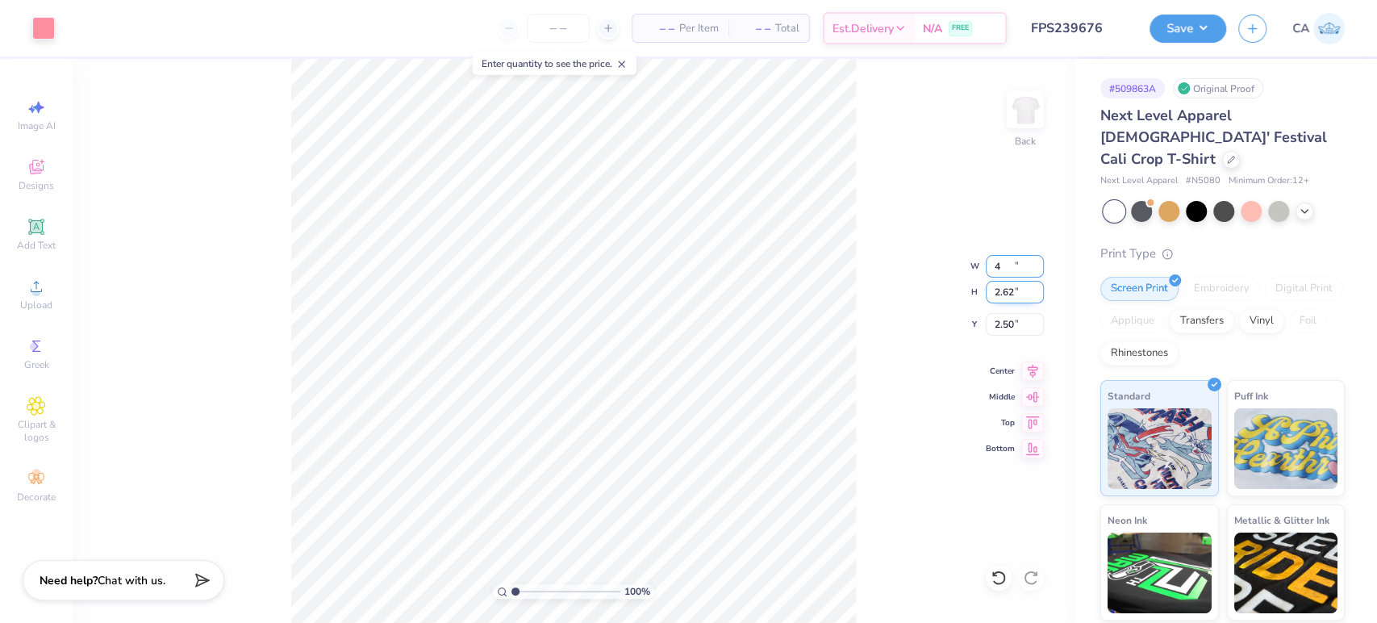
type input "2.62"
click at [1017, 325] on input "2.50" at bounding box center [1015, 324] width 58 height 23
type input "2.50"
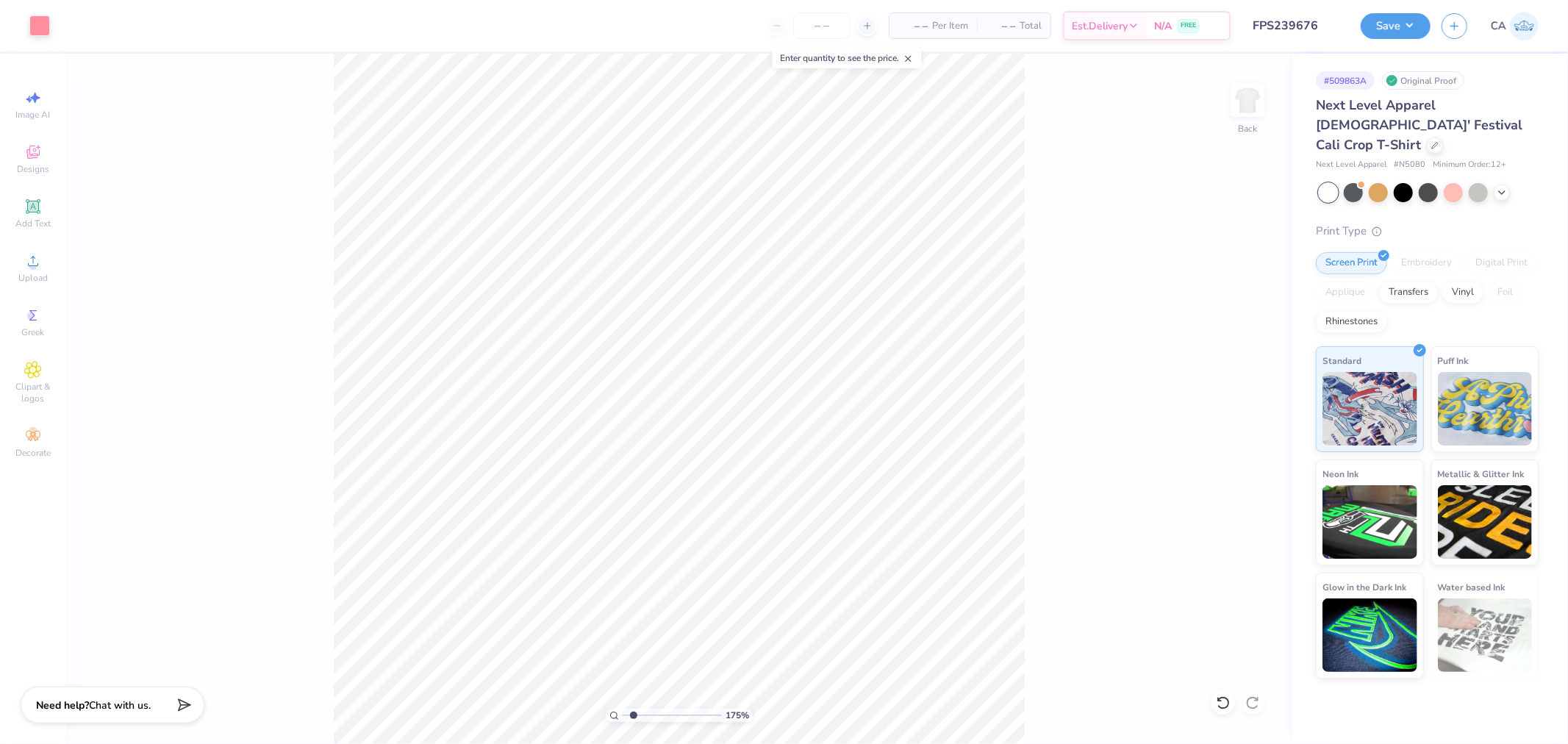
drag, startPoint x: 653, startPoint y: 718, endPoint x: 634, endPoint y: 714, distance: 19.4
type input "1.75"
click at [634, 566] on input "range" at bounding box center [671, 715] width 99 height 14
click at [1255, 30] on button "Save" at bounding box center [1396, 24] width 70 height 25
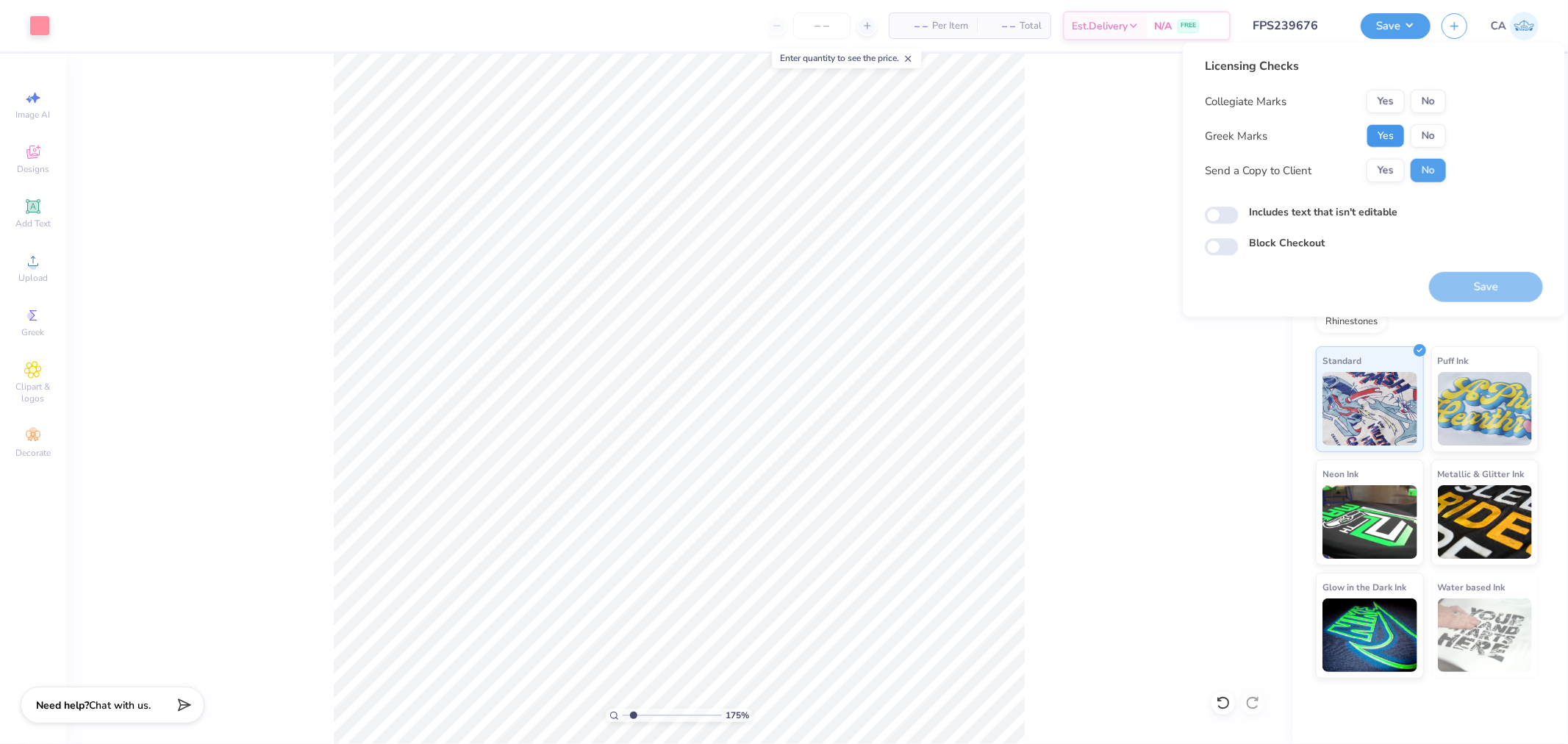
click at [1255, 135] on button "Yes" at bounding box center [1386, 136] width 38 height 24
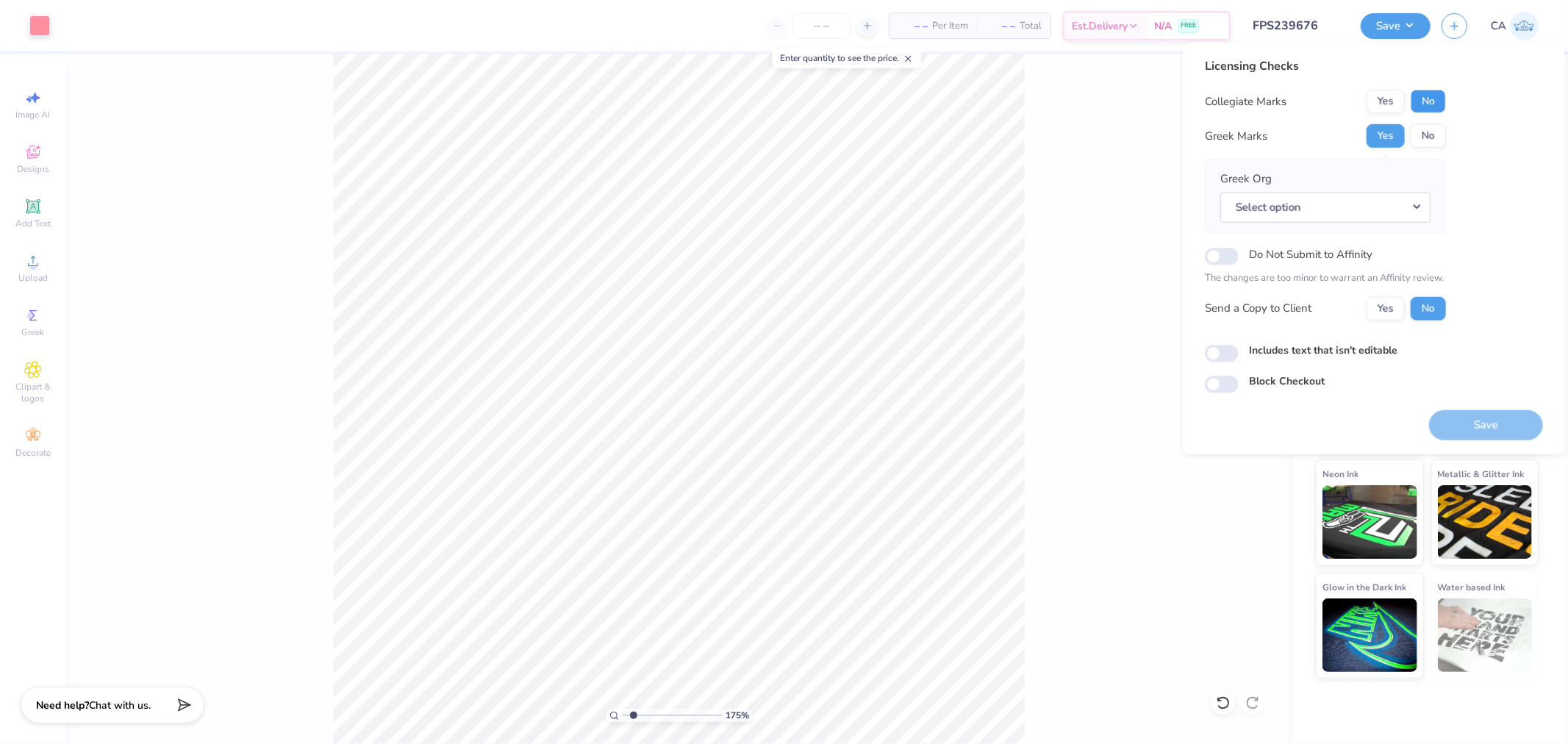
click at [1255, 105] on button "No" at bounding box center [1428, 101] width 36 height 24
click at [1255, 206] on button "Select option" at bounding box center [1325, 207] width 210 height 30
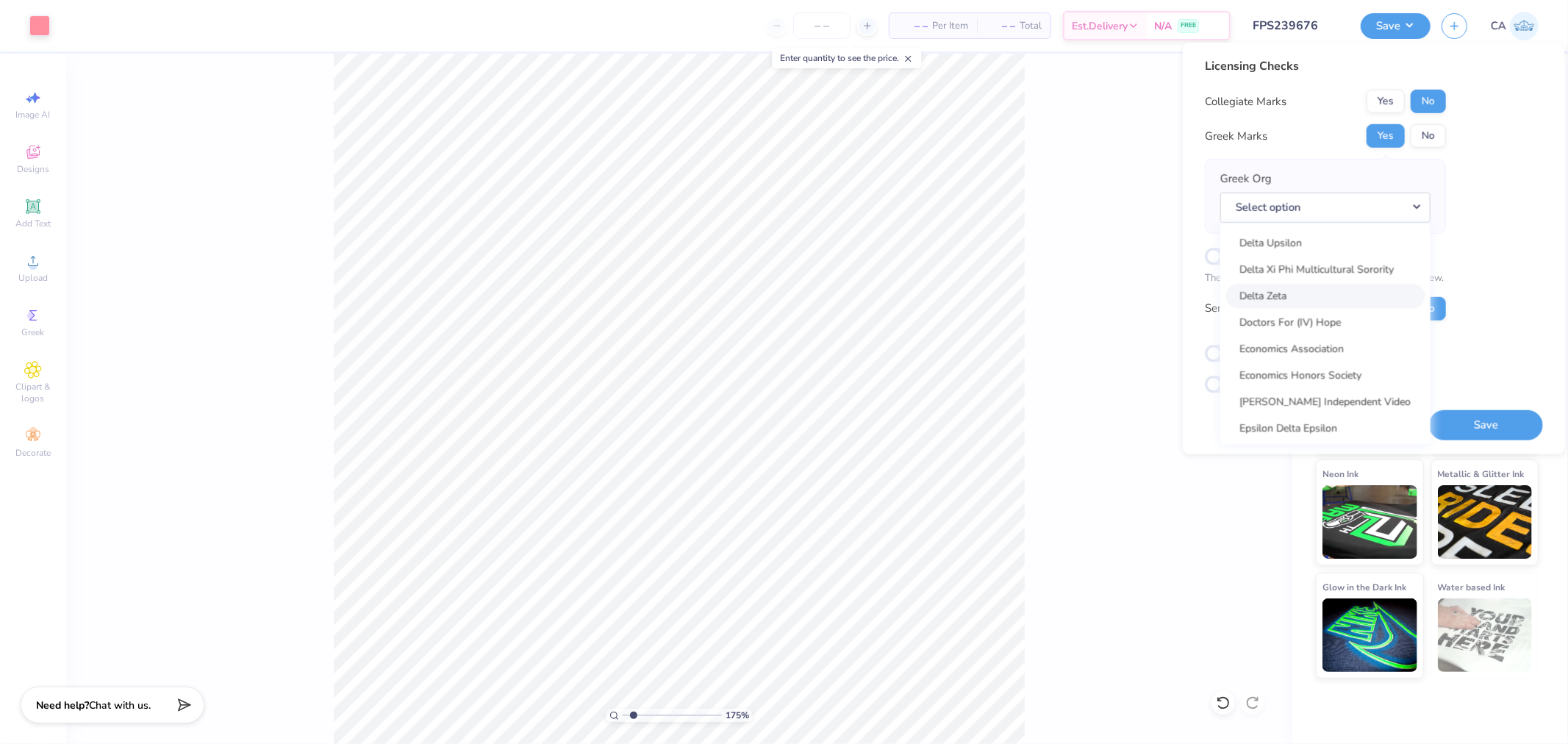
click at [1255, 290] on link "Delta Zeta" at bounding box center [1326, 295] width 199 height 25
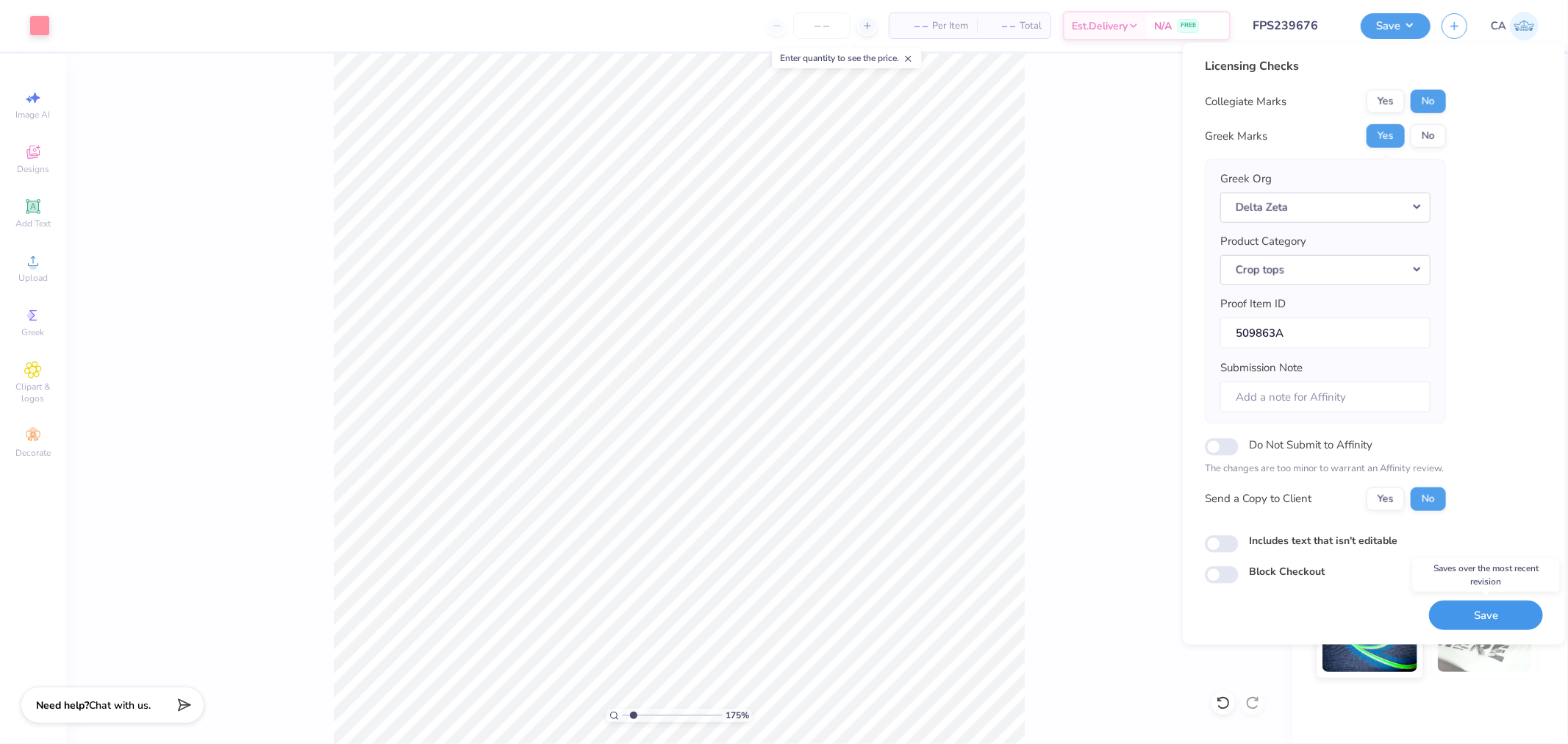
click at [1255, 566] on button "Save" at bounding box center [1486, 614] width 114 height 30
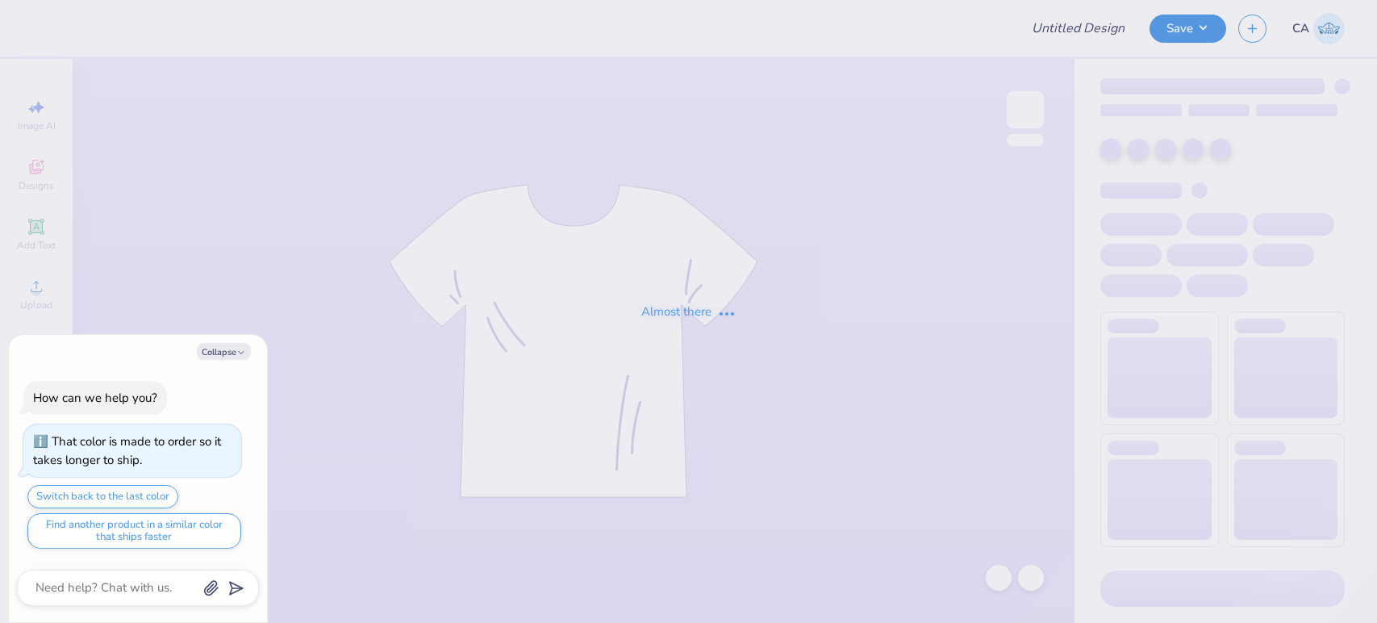
type input "FPS239747"
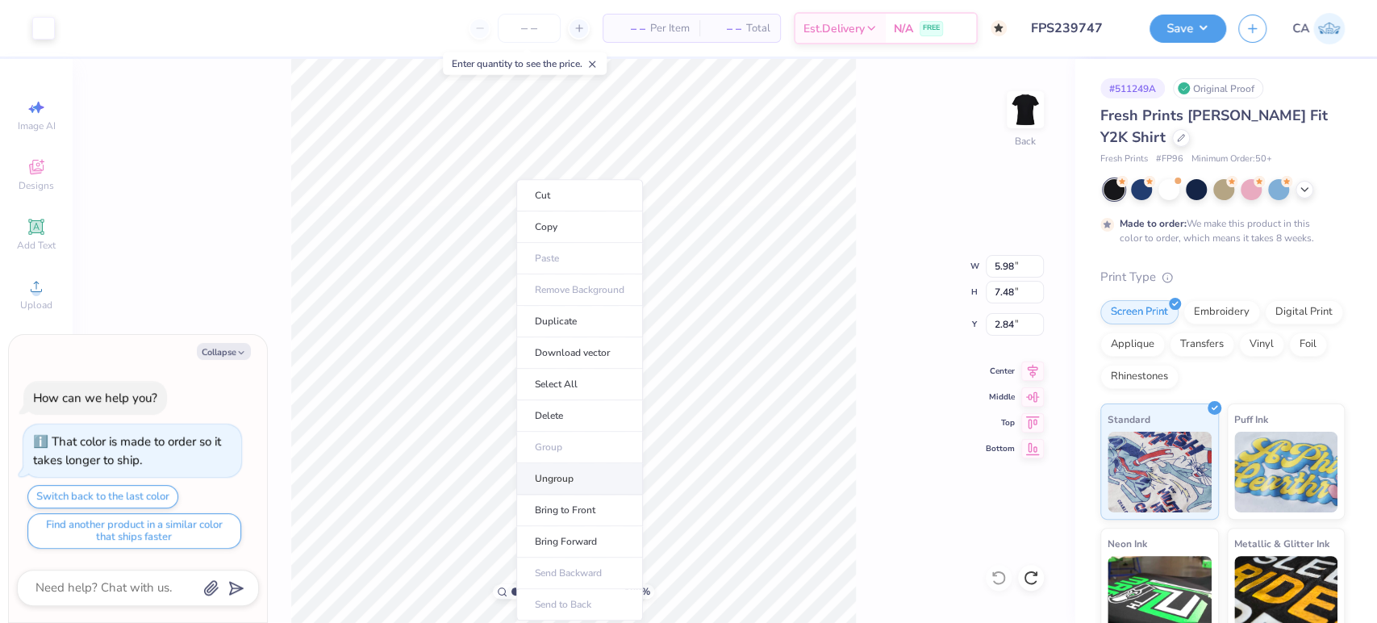
click at [556, 477] on li "Ungroup" at bounding box center [579, 478] width 127 height 31
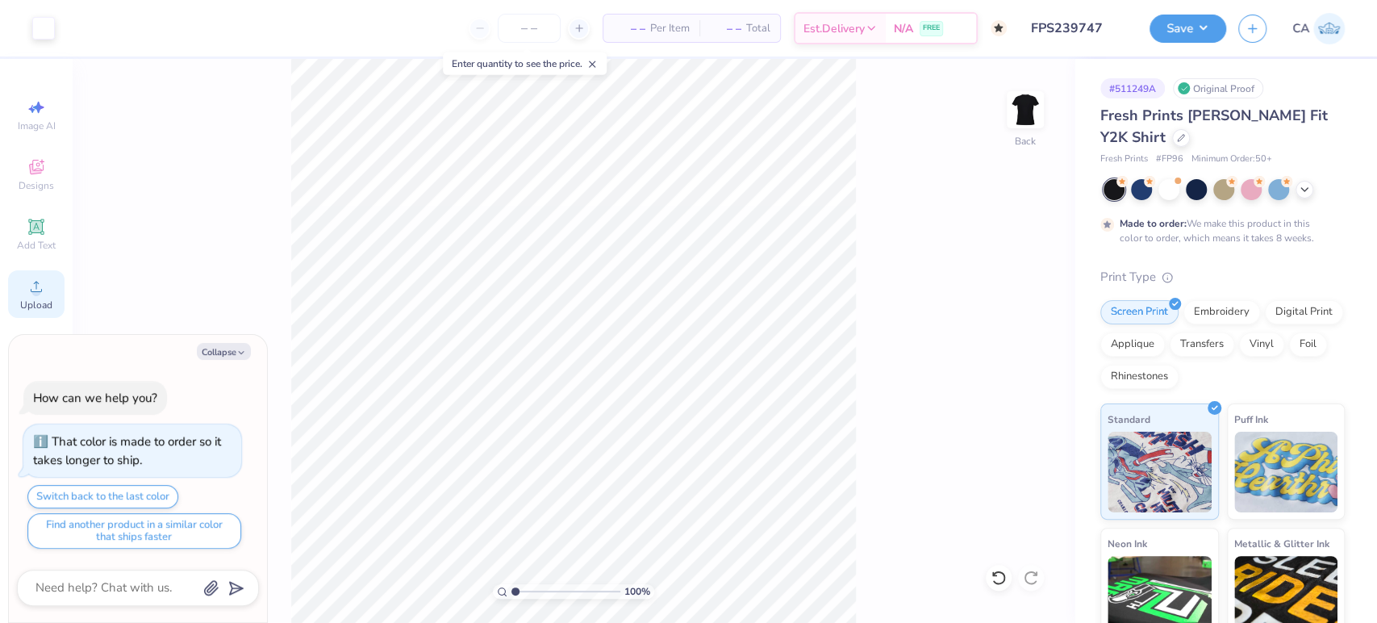
click at [56, 290] on div "Upload" at bounding box center [36, 294] width 56 height 48
click at [204, 348] on button "Collapse" at bounding box center [224, 351] width 54 height 17
type textarea "x"
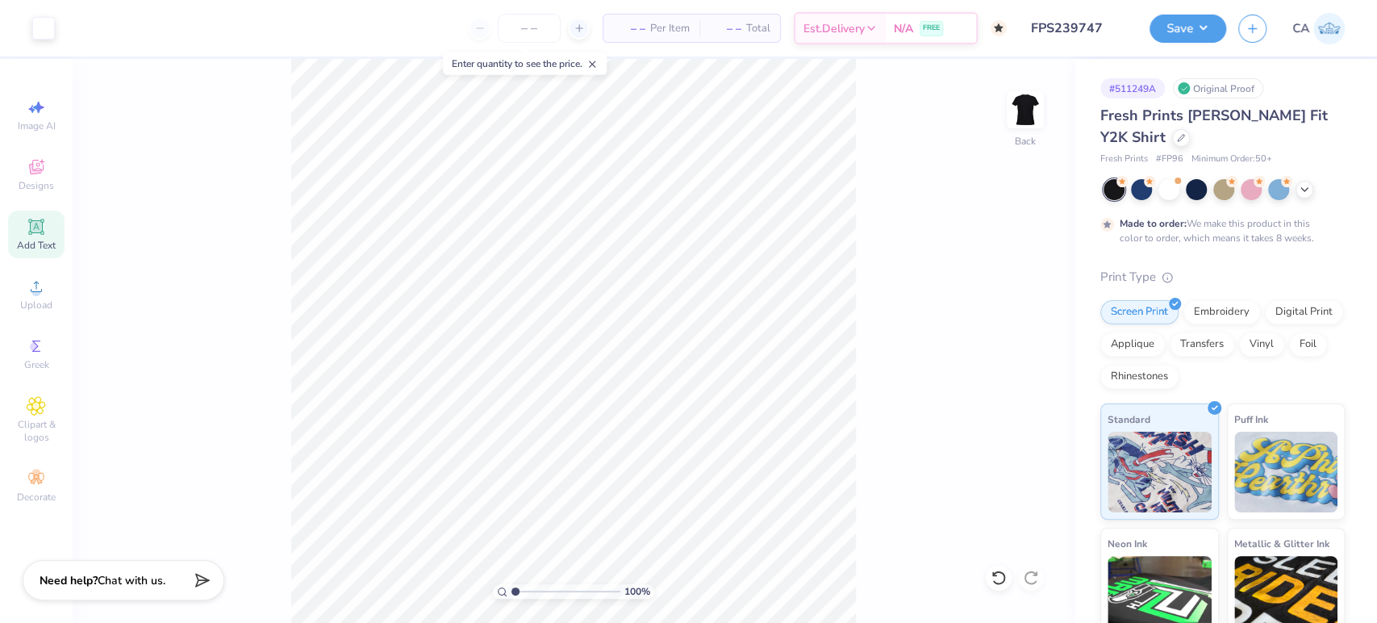
click at [44, 242] on span "Add Text" at bounding box center [36, 245] width 39 height 13
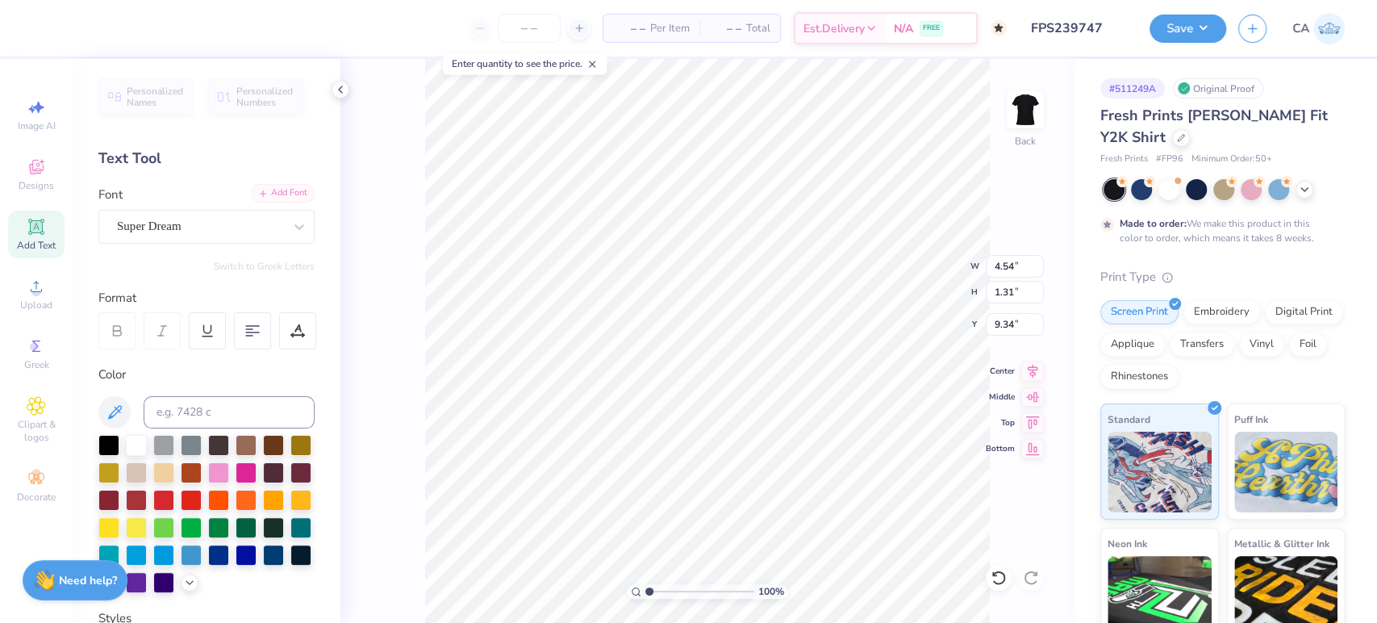
click at [286, 192] on div "Add Font" at bounding box center [283, 193] width 64 height 19
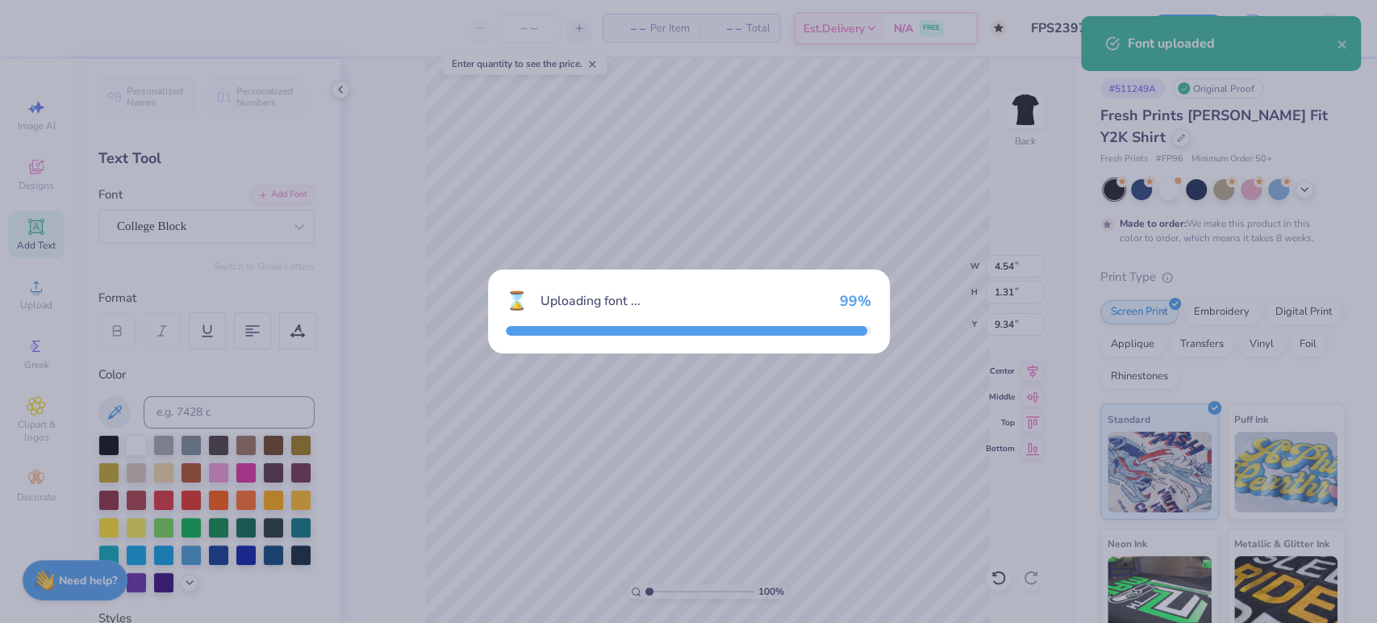
type input "3.94"
type input "1.46"
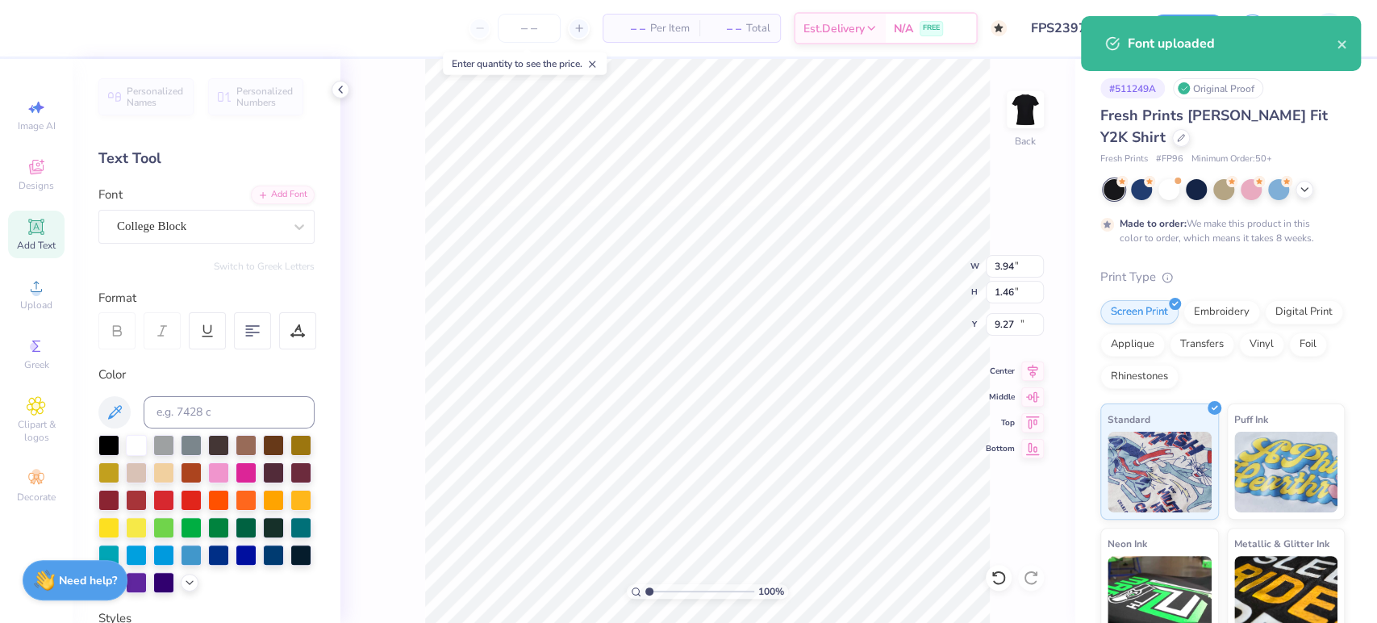
type input "13.50"
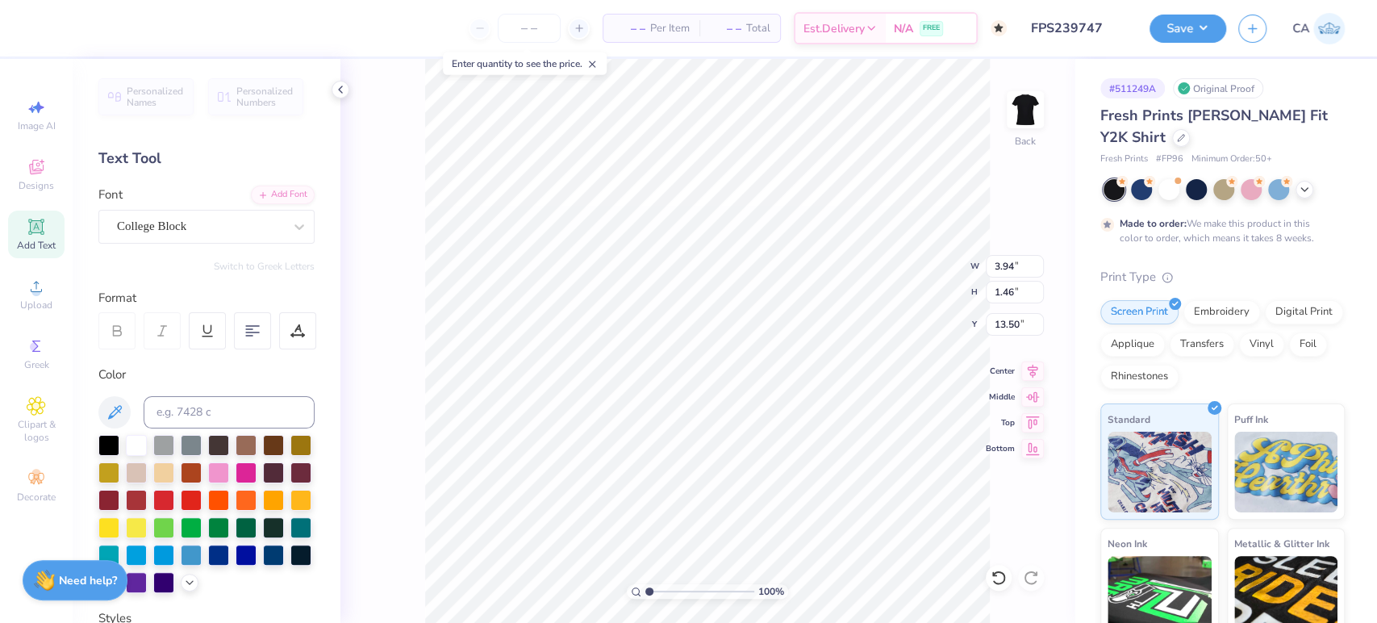
type textarea "85"
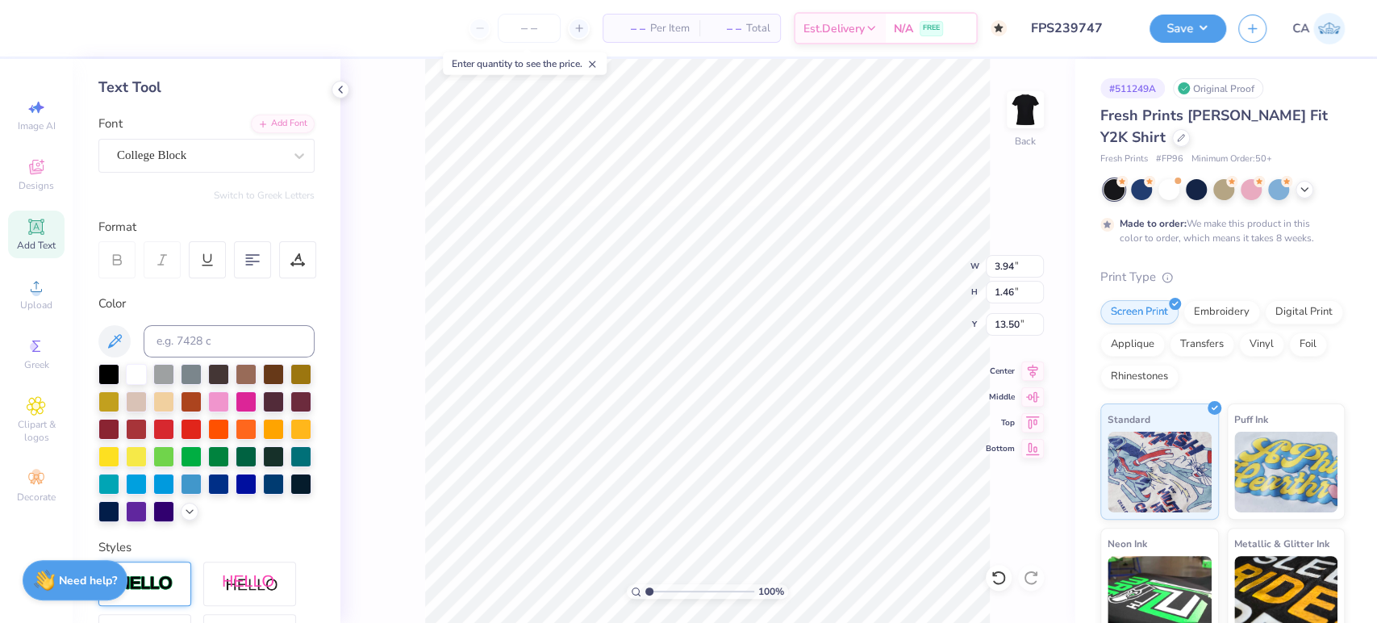
scroll to position [179, 0]
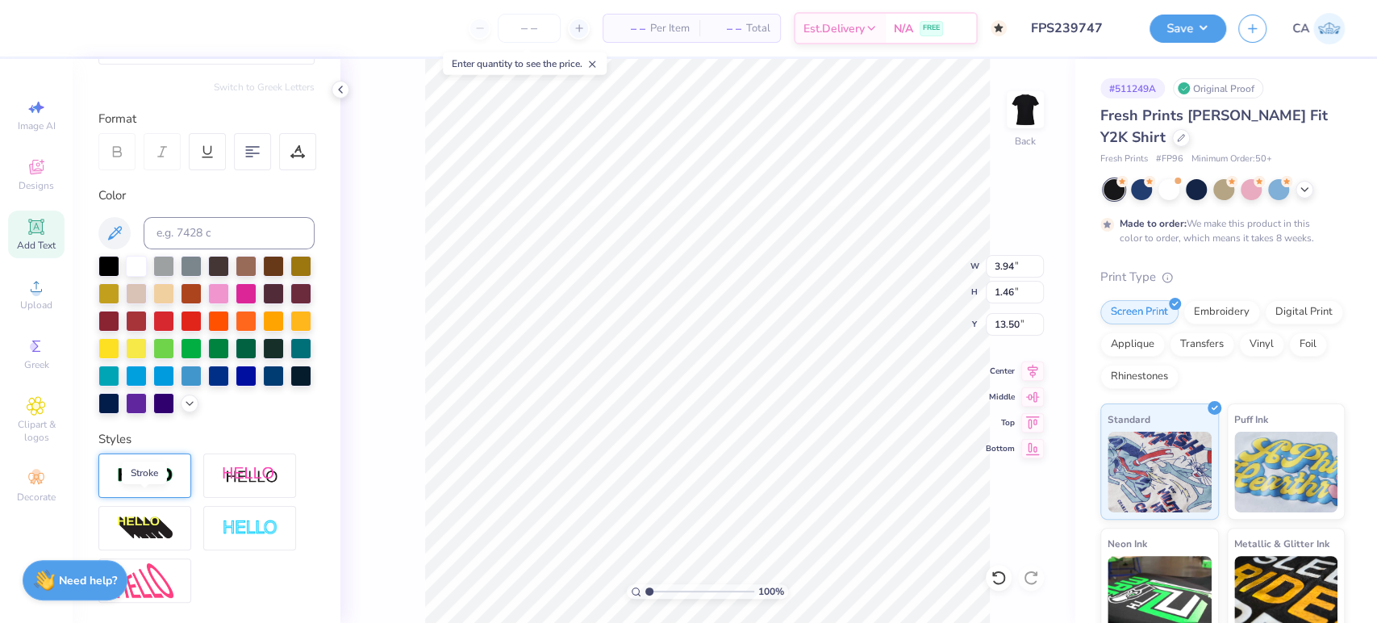
click at [140, 485] on img at bounding box center [145, 475] width 56 height 19
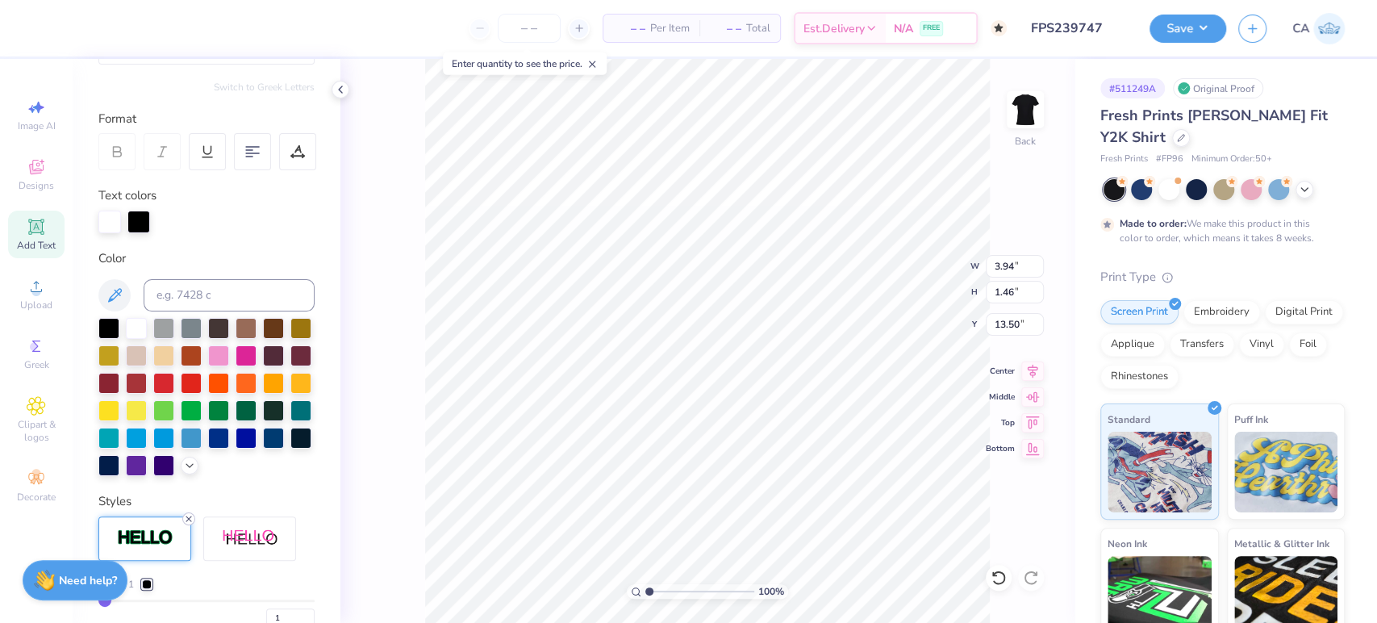
click at [187, 524] on icon at bounding box center [189, 519] width 10 height 10
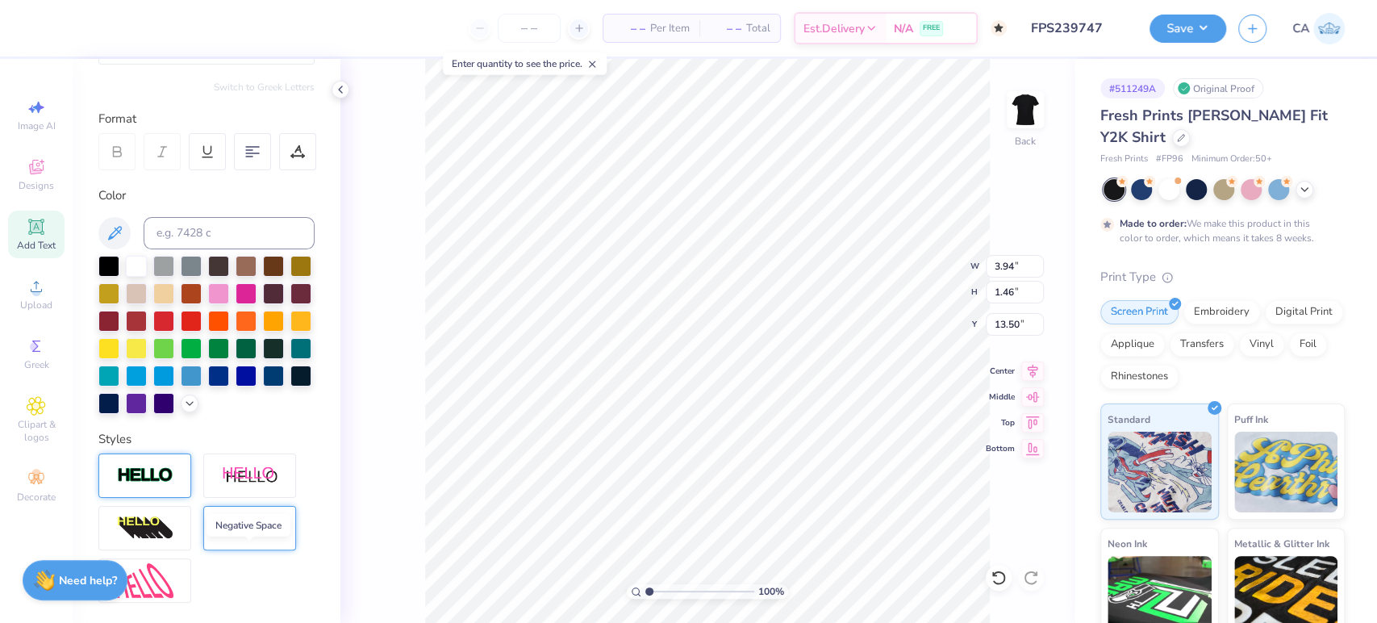
click at [241, 537] on img at bounding box center [250, 528] width 56 height 19
type input "5.21"
type input "6.53"
type input "5.56"
type input "2.49"
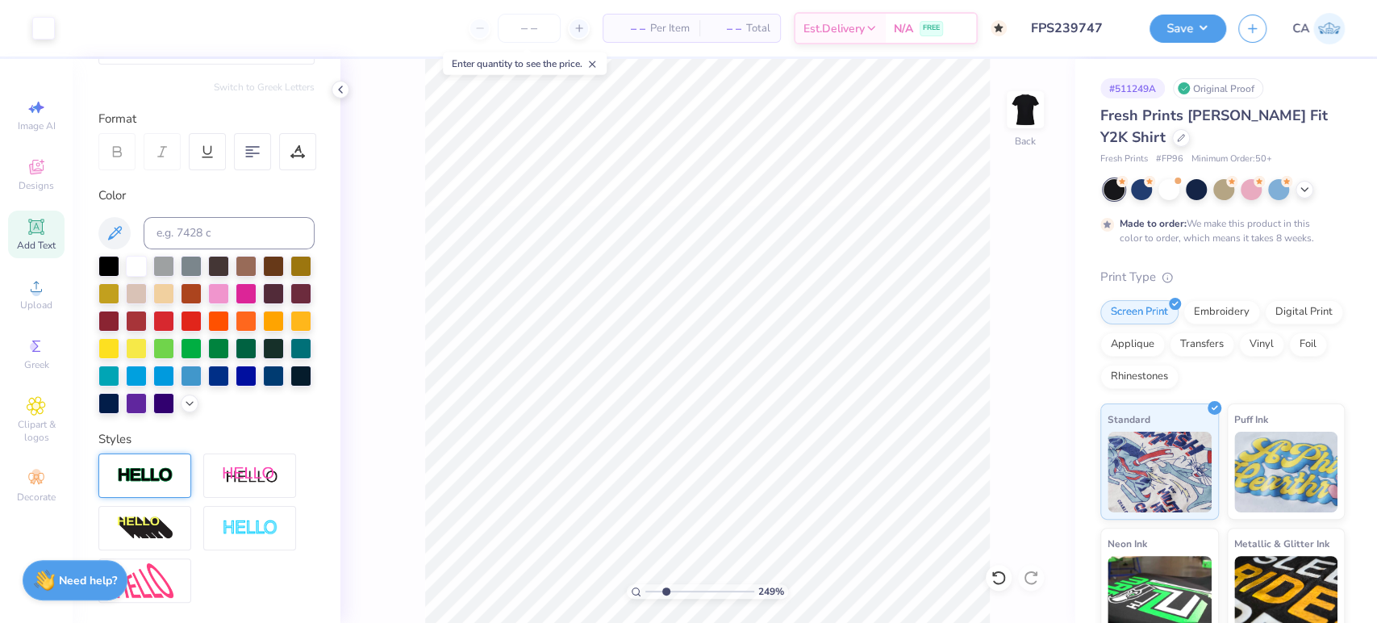
click at [665, 591] on input "range" at bounding box center [700, 591] width 109 height 15
type input "4.71"
type input "6.39"
type input "5.44"
type input "4.83"
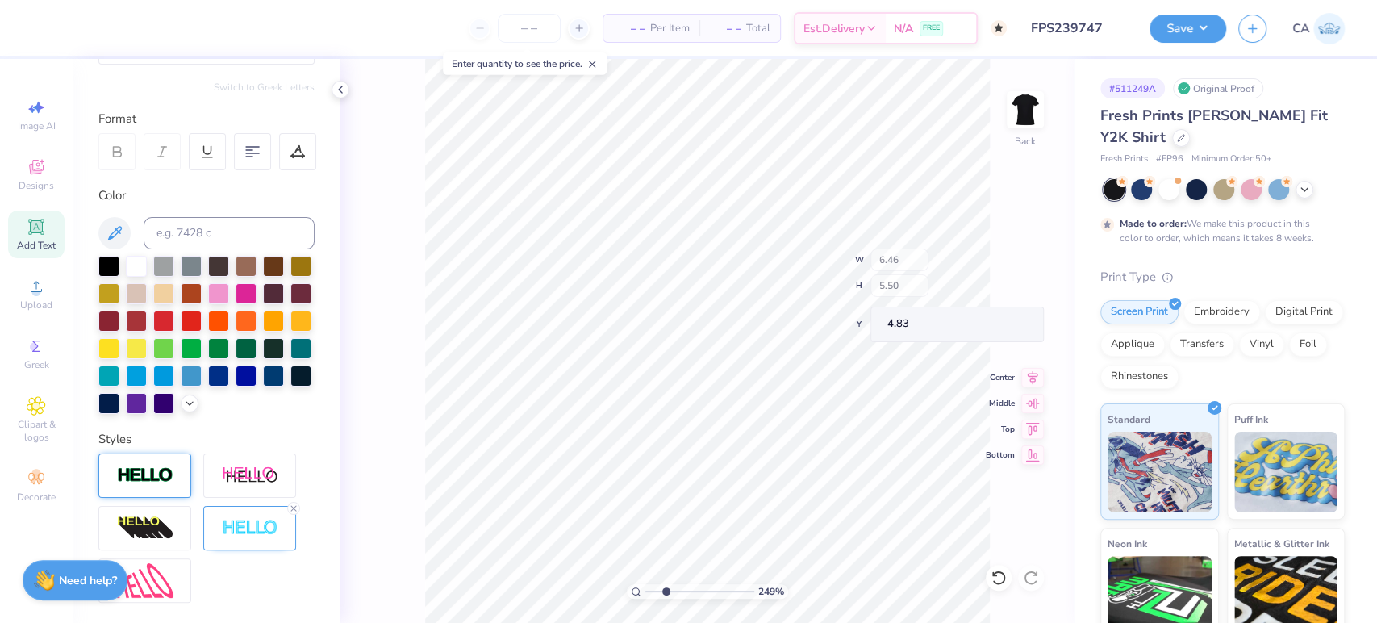
type input "6.46"
type input "5.50"
type input "6.44"
type input "5.48"
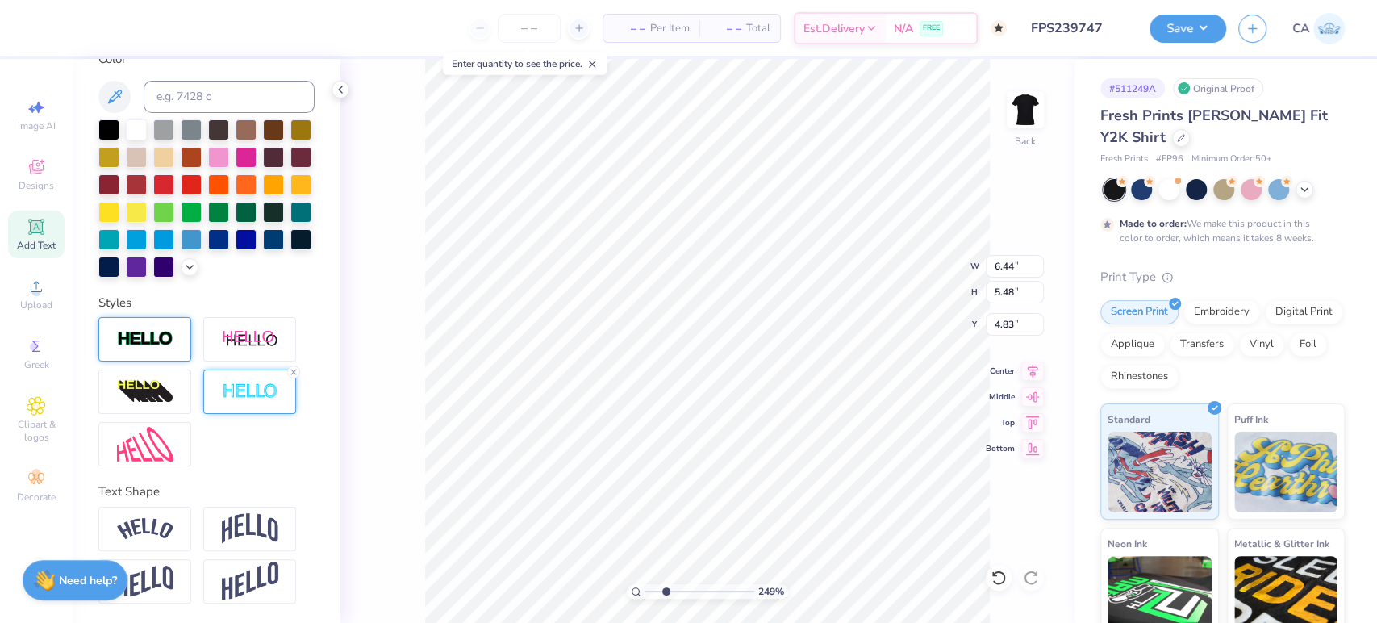
click at [218, 403] on div at bounding box center [249, 392] width 93 height 44
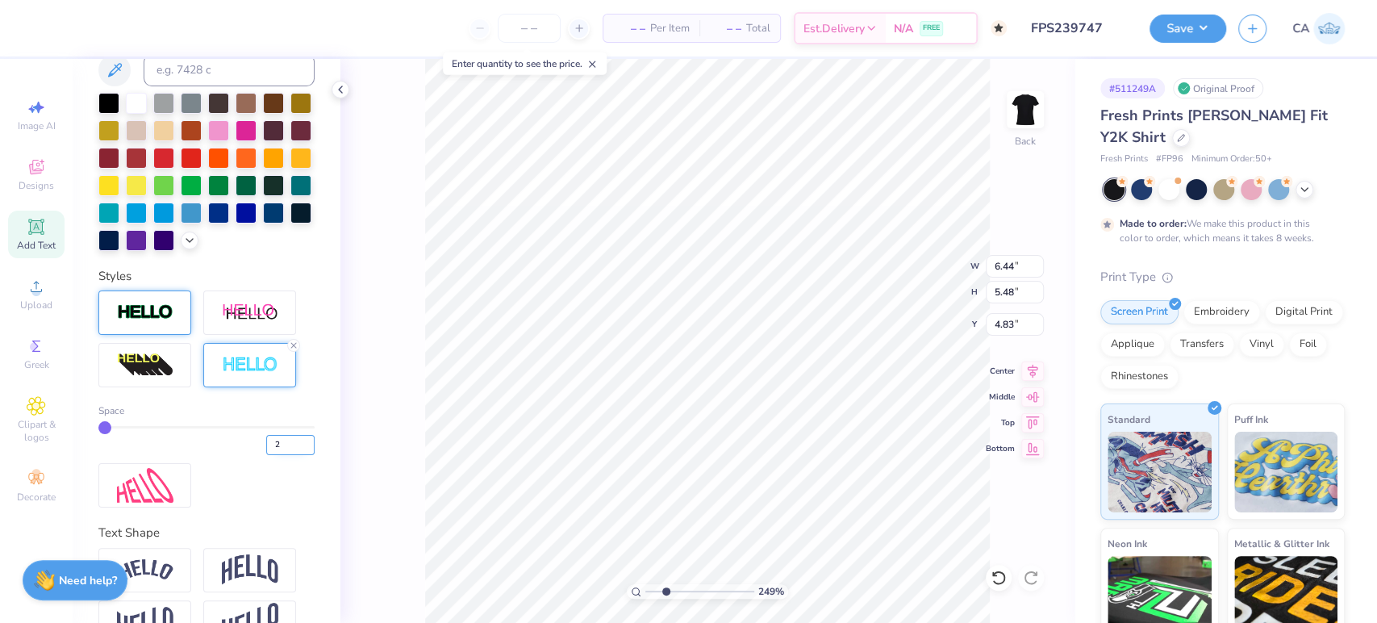
type input "2"
click at [292, 455] on input "2" at bounding box center [290, 445] width 48 height 20
type input "2"
click at [272, 455] on input "2" at bounding box center [290, 445] width 48 height 20
type input "1"
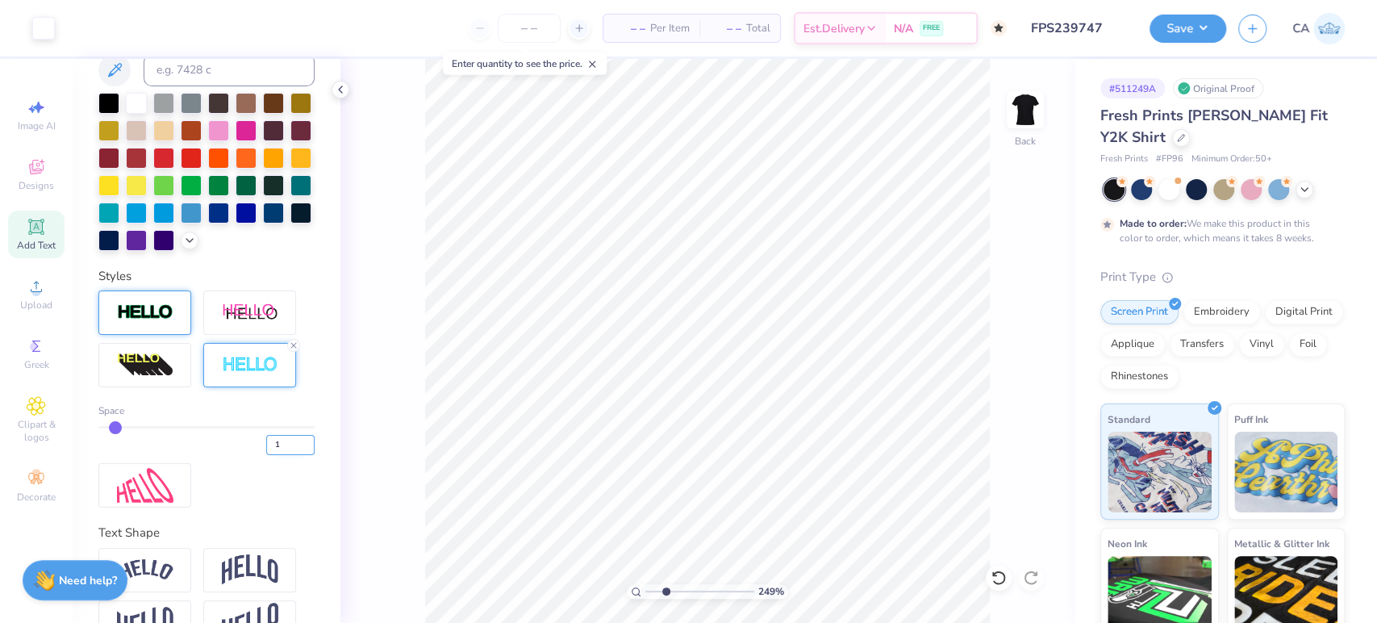
click at [290, 455] on input "1" at bounding box center [290, 445] width 48 height 20
type input "1"
drag, startPoint x: 665, startPoint y: 594, endPoint x: 645, endPoint y: 584, distance: 22.4
type input "1"
click at [646, 584] on input "range" at bounding box center [700, 591] width 109 height 15
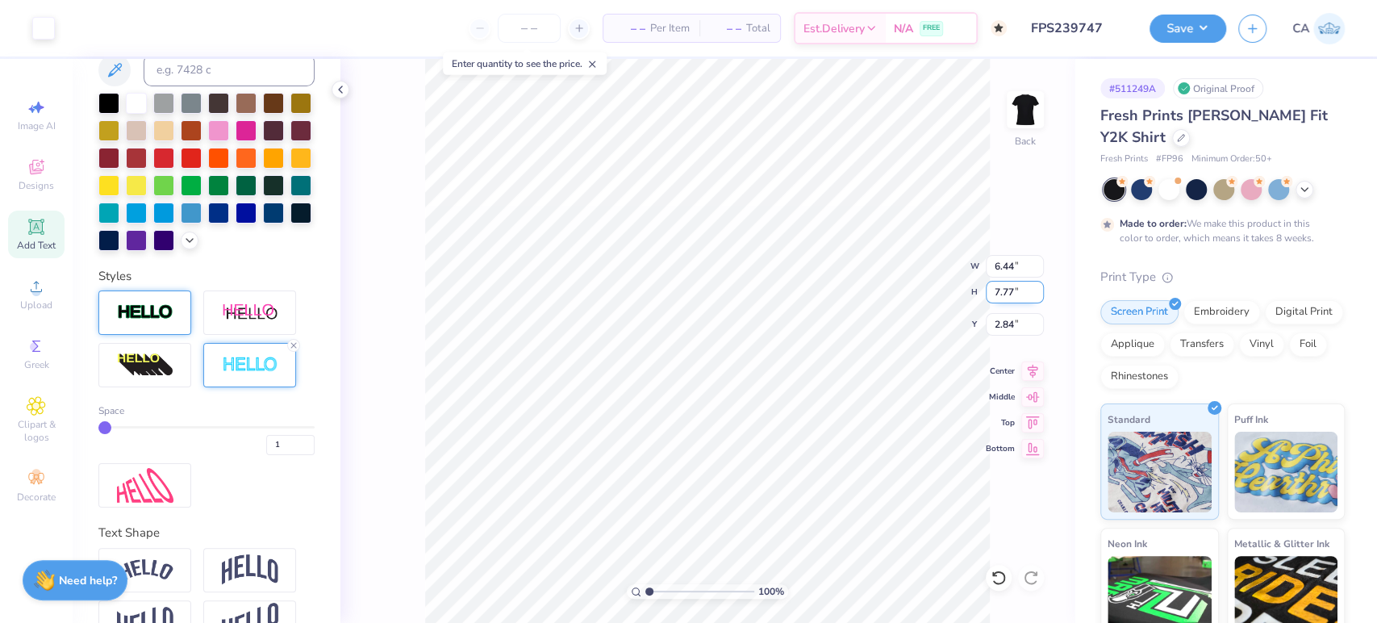
click at [1001, 290] on input "7.77" at bounding box center [1015, 292] width 58 height 23
click at [1009, 270] on input "6.44" at bounding box center [1015, 266] width 58 height 23
type input "6.50"
type input "7.84"
click at [999, 328] on input "2.80" at bounding box center [1015, 324] width 58 height 23
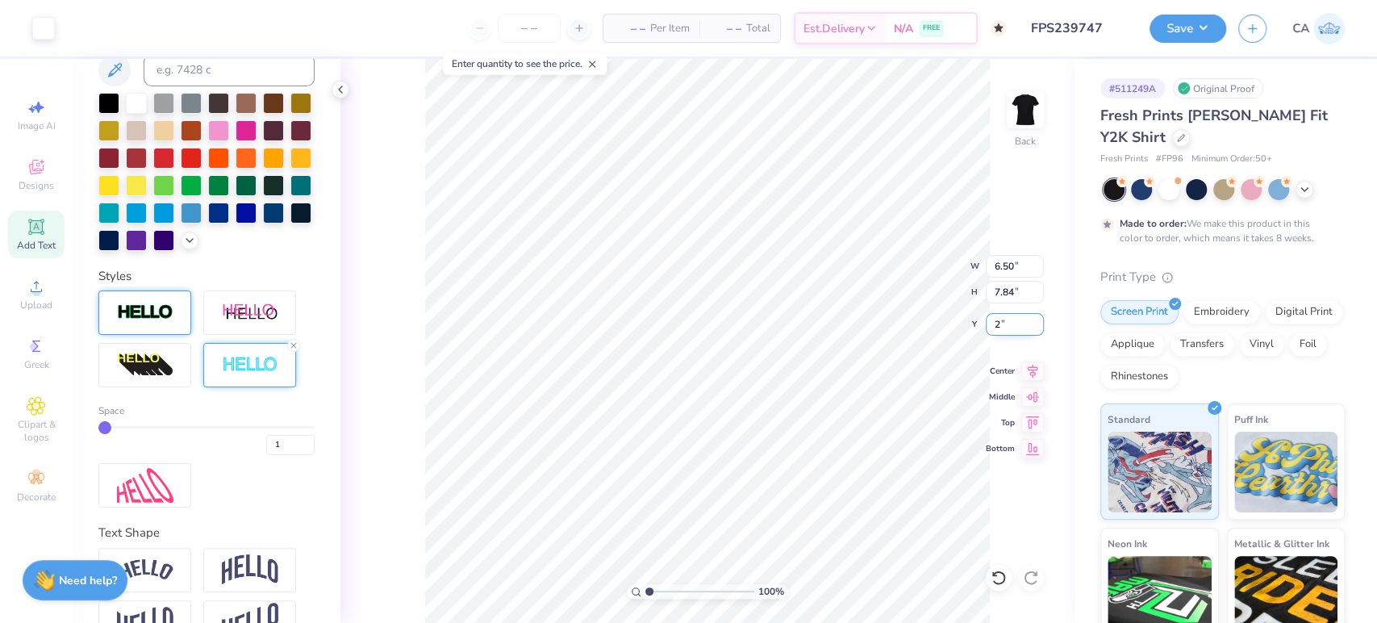
type input "2.00"
click at [1200, 24] on button "Save" at bounding box center [1188, 26] width 77 height 28
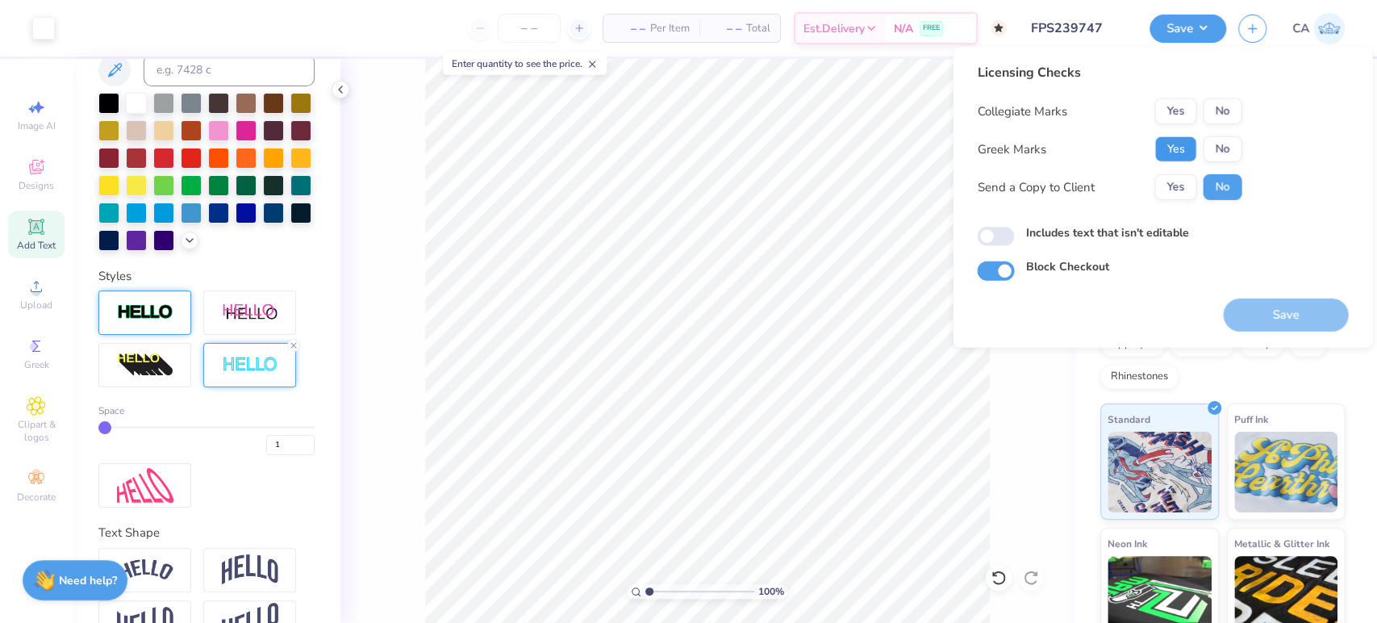
click at [1181, 145] on button "Yes" at bounding box center [1176, 149] width 42 height 26
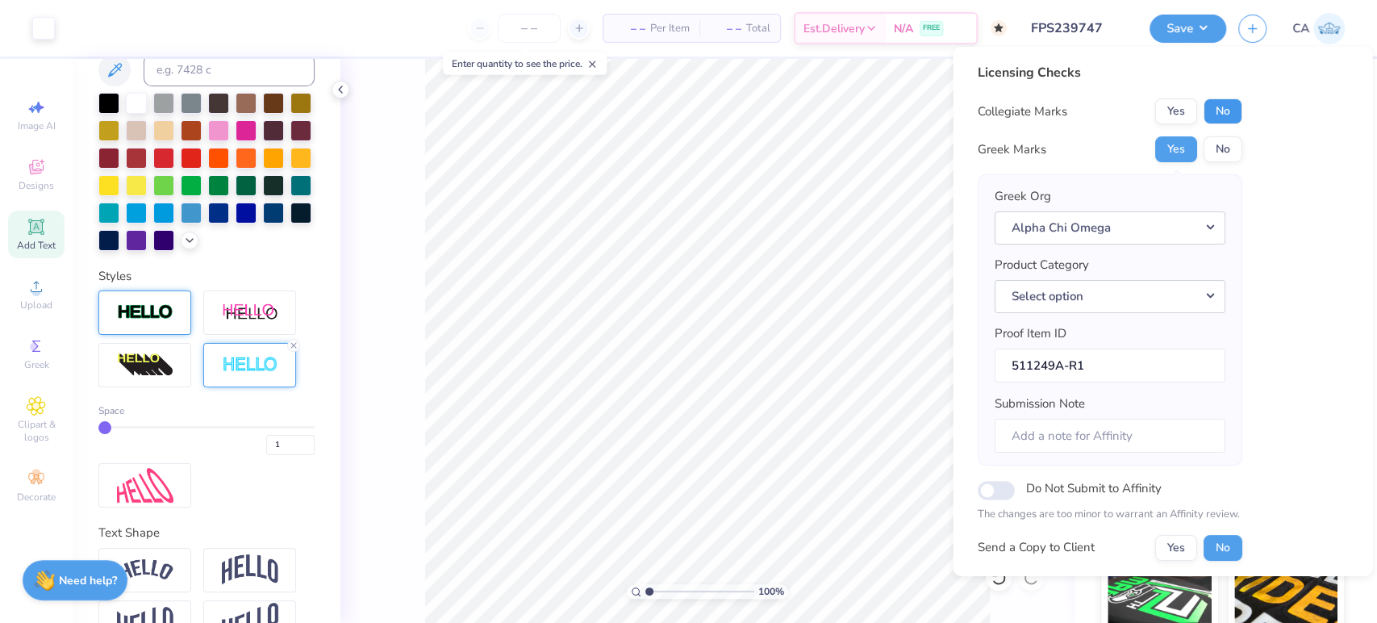
click at [1225, 115] on button "No" at bounding box center [1222, 111] width 39 height 26
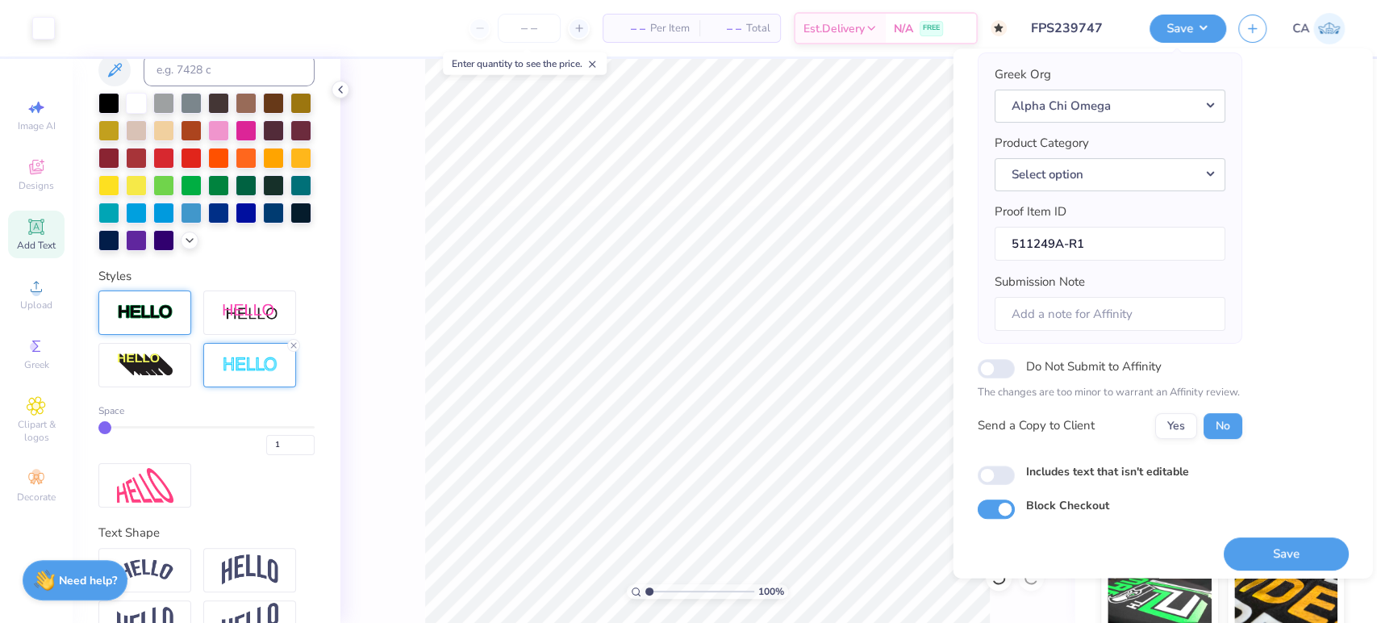
scroll to position [129, 0]
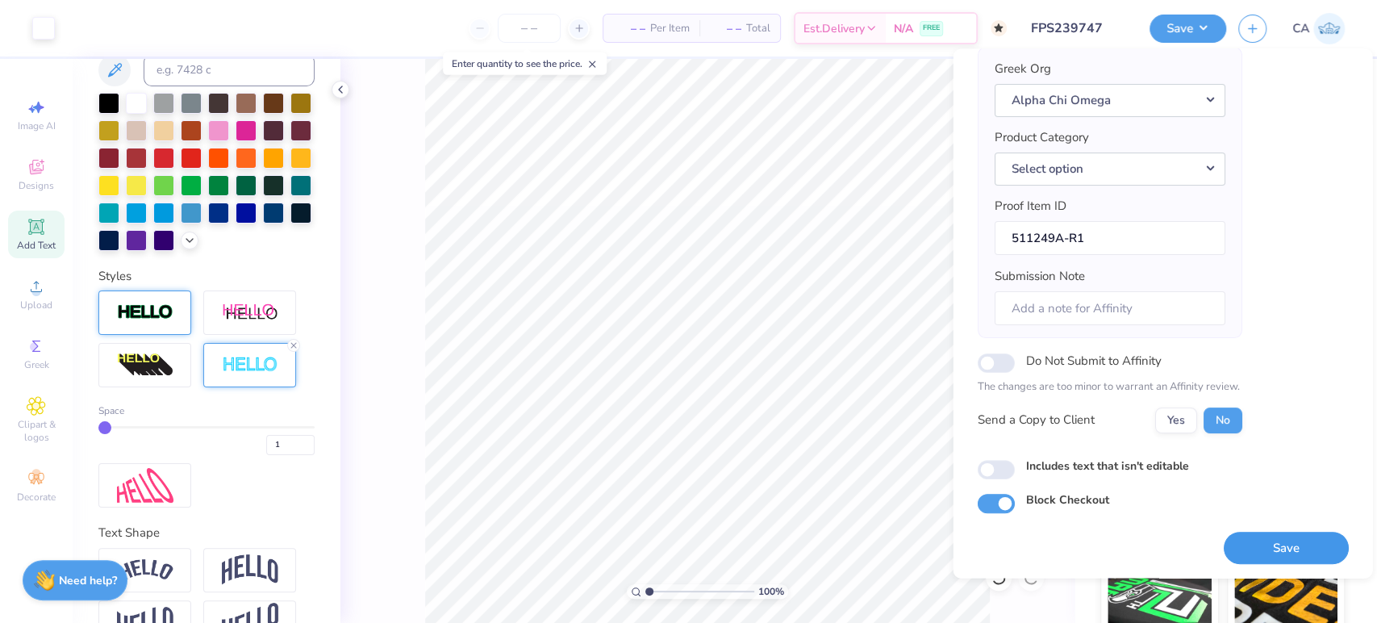
click at [1264, 535] on button "Save" at bounding box center [1285, 548] width 125 height 33
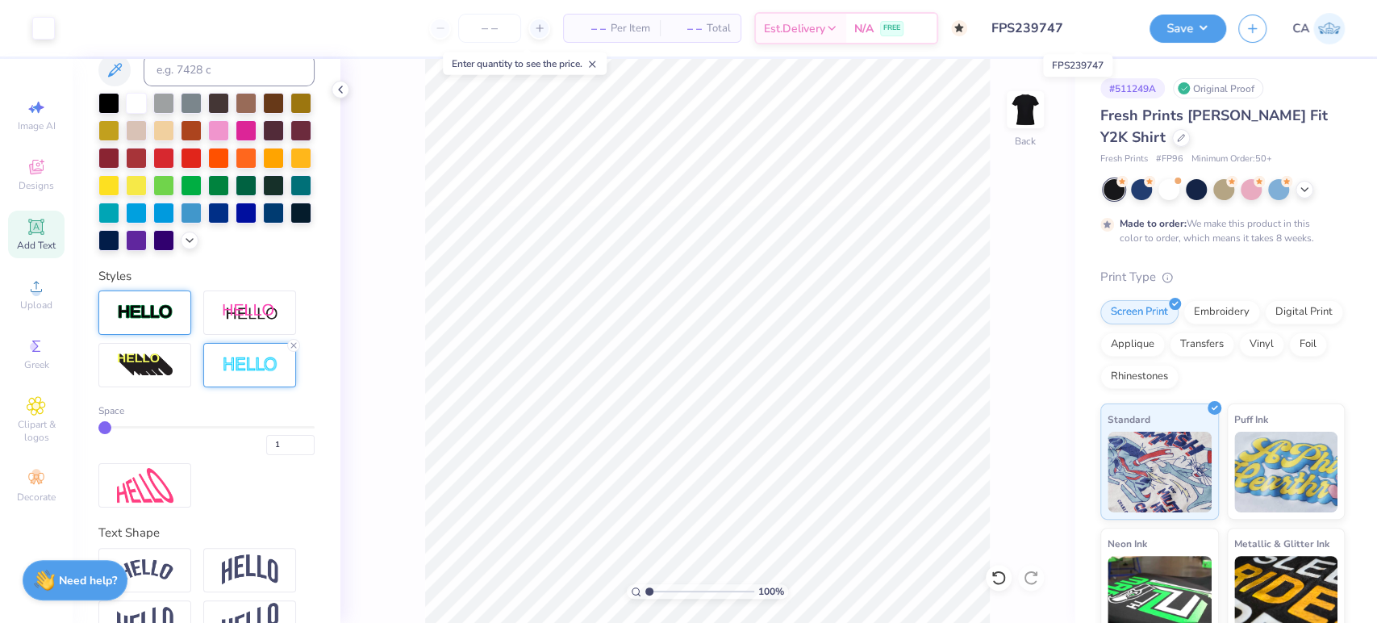
click at [1043, 29] on input "FPS239747" at bounding box center [1059, 28] width 158 height 32
click at [1042, 27] on input "FPS239747" at bounding box center [1059, 28] width 158 height 32
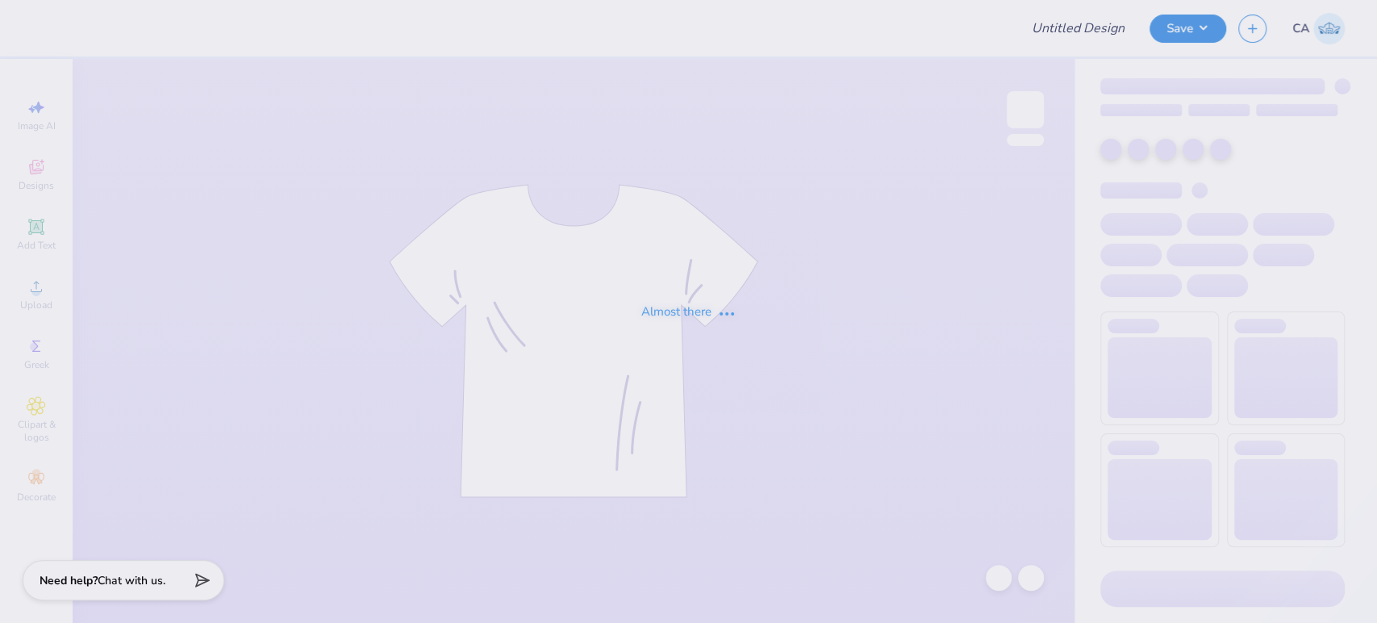
type input "FPS239845"
